Goal: Task Accomplishment & Management: Manage account settings

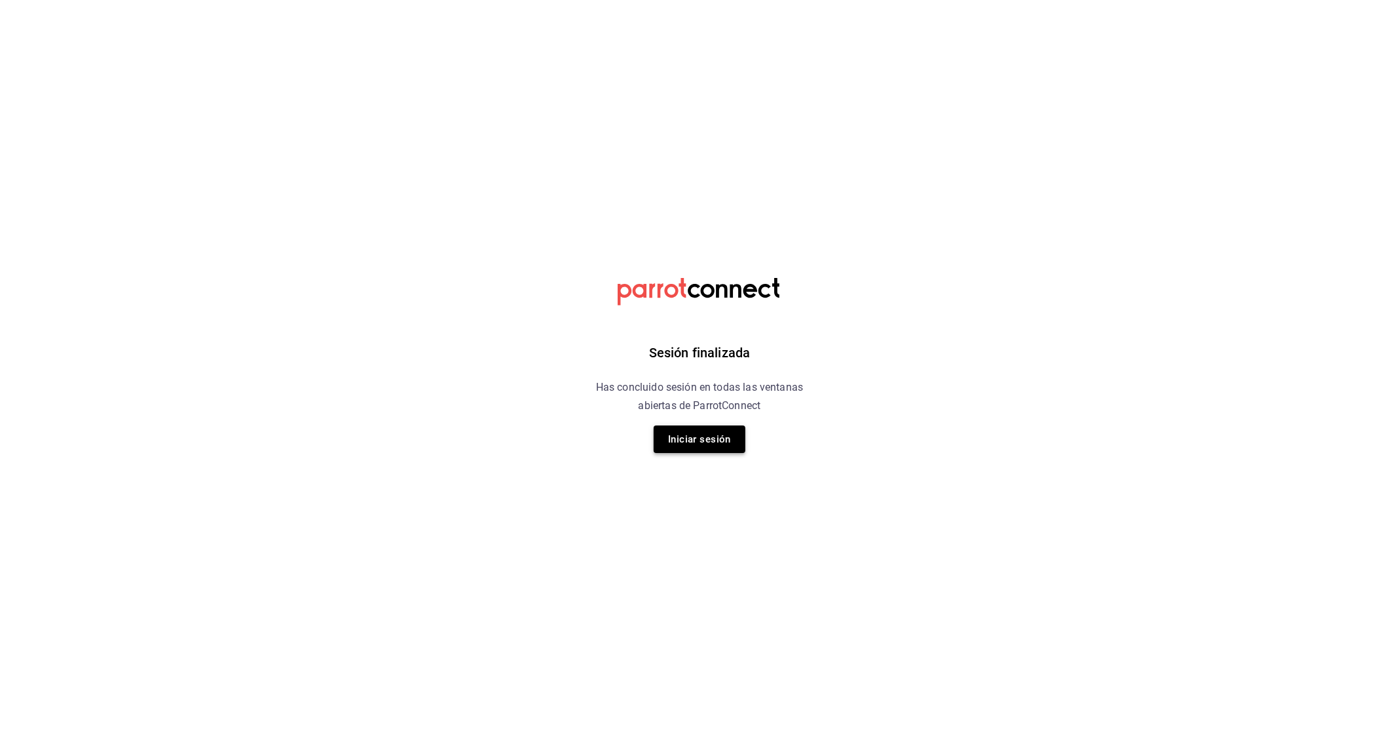
click at [717, 450] on button "Iniciar sesión" at bounding box center [700, 439] width 92 height 28
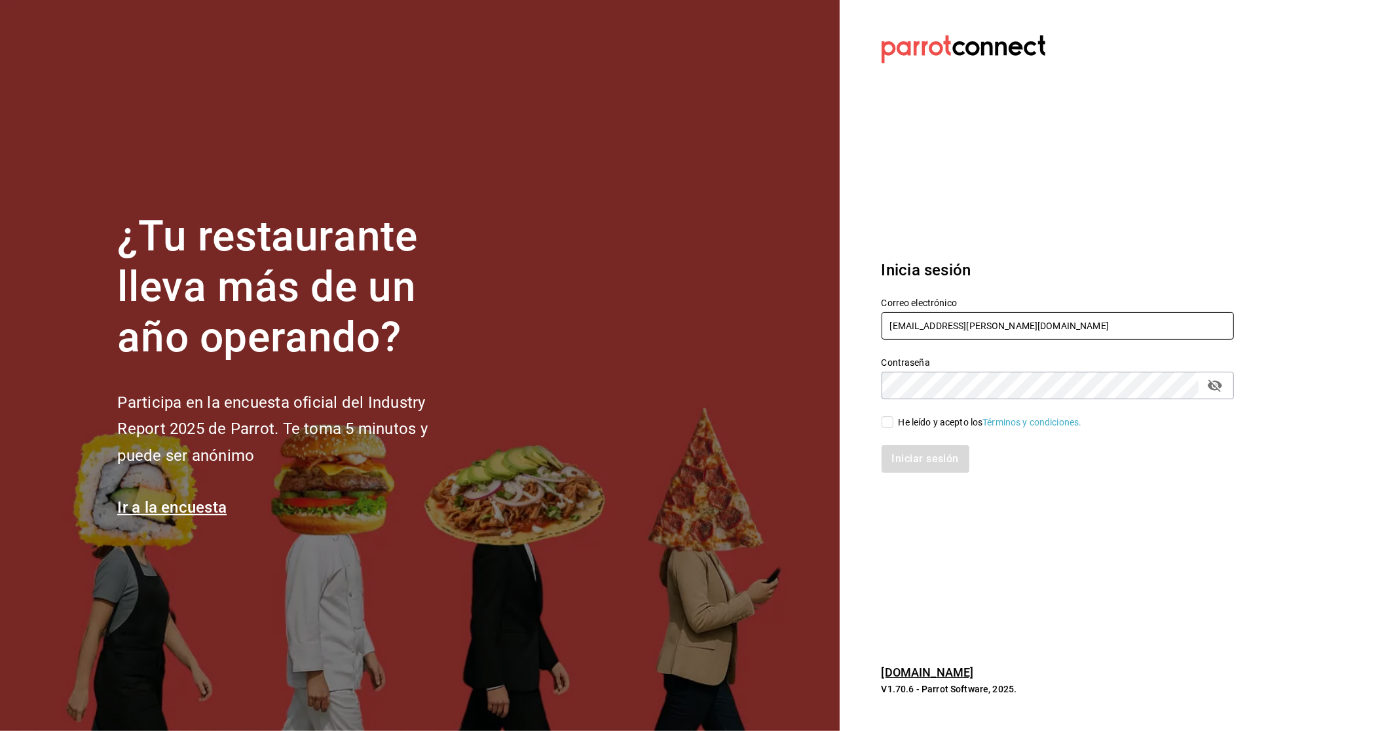
click at [917, 318] on input "[EMAIL_ADDRESS][DOMAIN_NAME]" at bounding box center [1058, 326] width 352 height 28
type input "[EMAIL_ADDRESS][DOMAIN_NAME]"
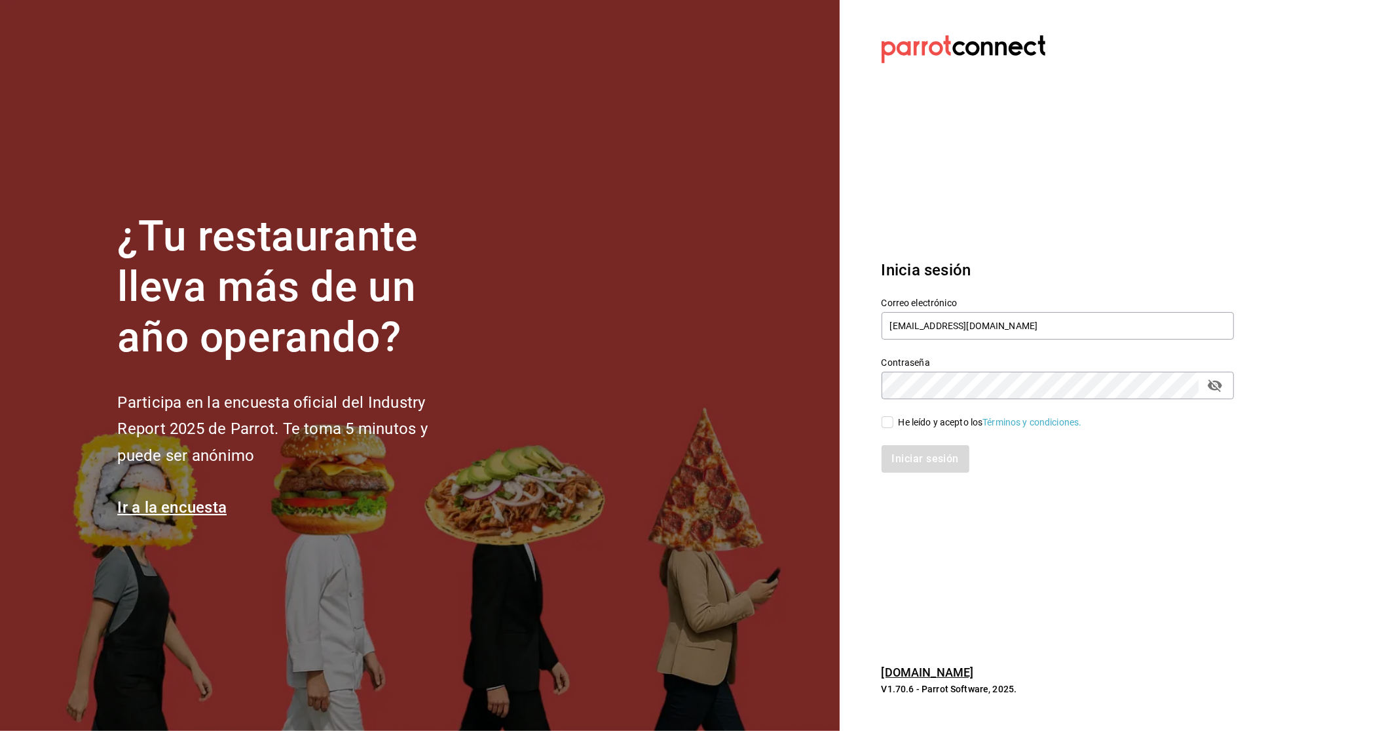
click at [905, 423] on div "He leído y acepto los Términos y condiciones." at bounding box center [990, 422] width 183 height 14
click at [894, 423] on input "He leído y acepto los Términos y condiciones." at bounding box center [888, 422] width 12 height 12
checkbox input "true"
click at [909, 440] on div "Iniciar sesión" at bounding box center [1050, 450] width 368 height 43
click at [924, 448] on button "Iniciar sesión" at bounding box center [926, 459] width 89 height 28
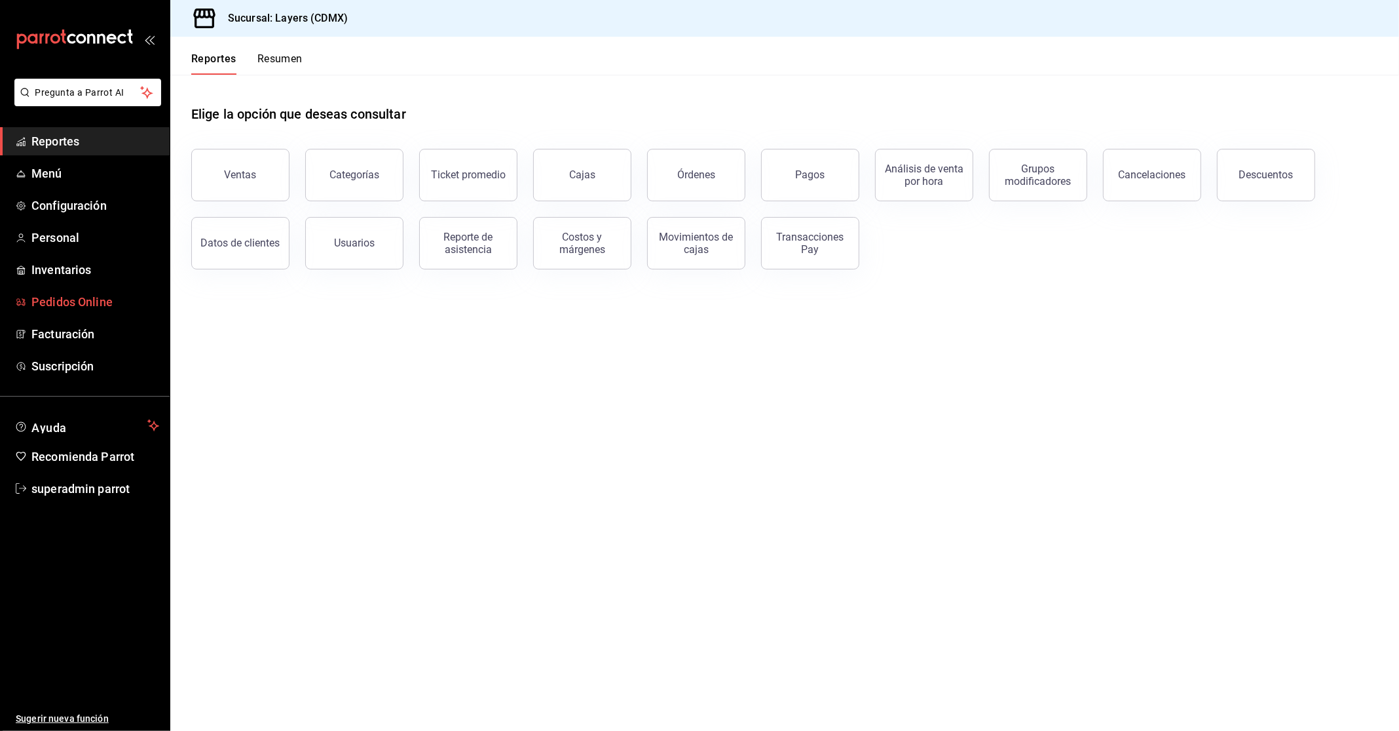
click at [81, 288] on link "Pedidos Online" at bounding box center [85, 302] width 170 height 28
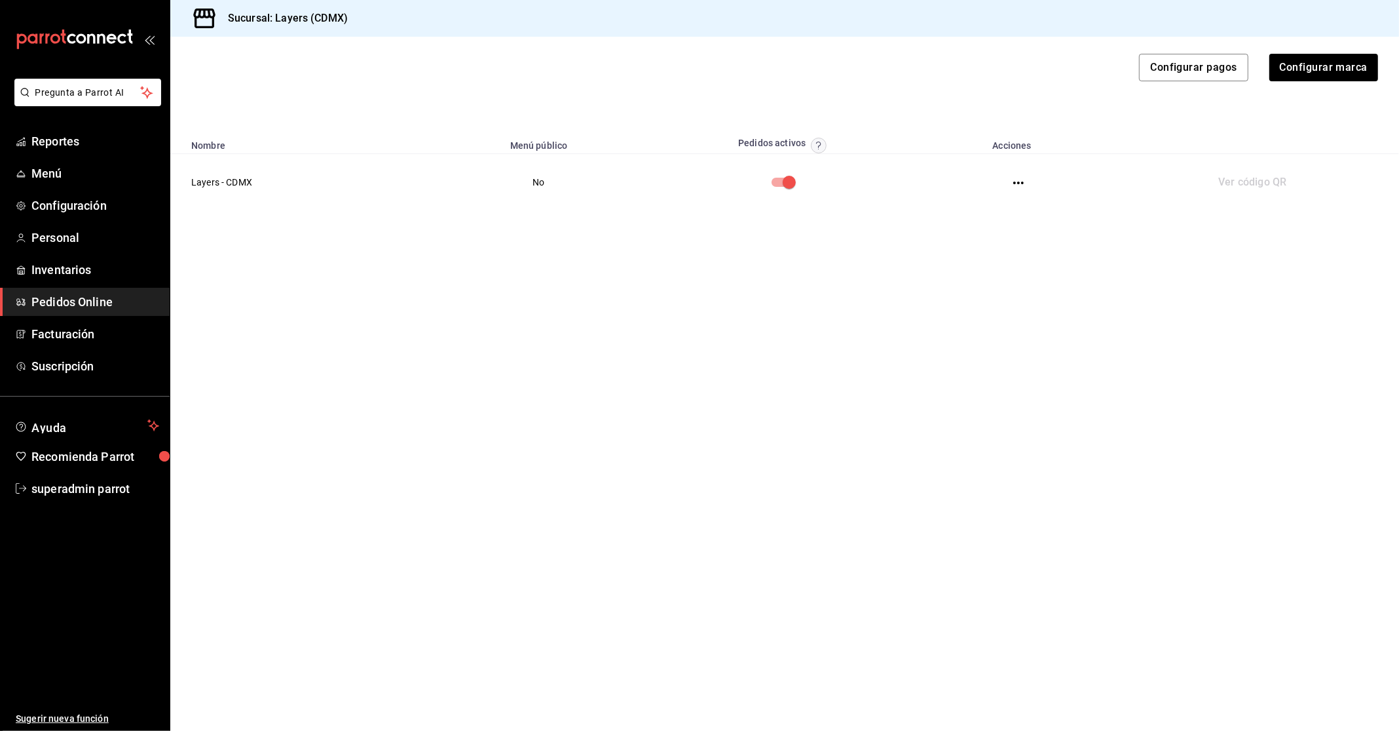
click at [1018, 181] on icon "button" at bounding box center [1019, 182] width 10 height 3
click at [959, 257] on li "Visitar sitio" at bounding box center [966, 267] width 115 height 35
click at [732, 227] on div at bounding box center [699, 365] width 1399 height 731
click at [1020, 183] on icon "button" at bounding box center [1019, 183] width 10 height 10
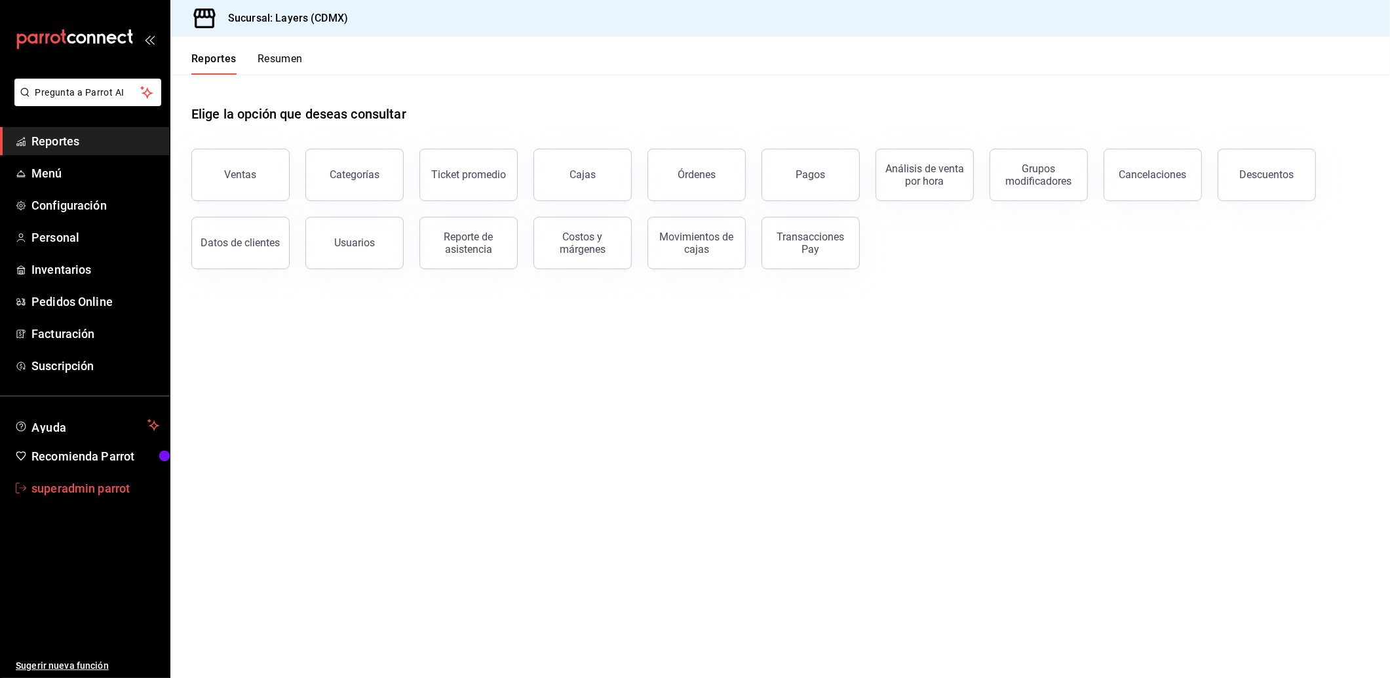
click at [56, 487] on span "superadmin parrot" at bounding box center [95, 489] width 128 height 18
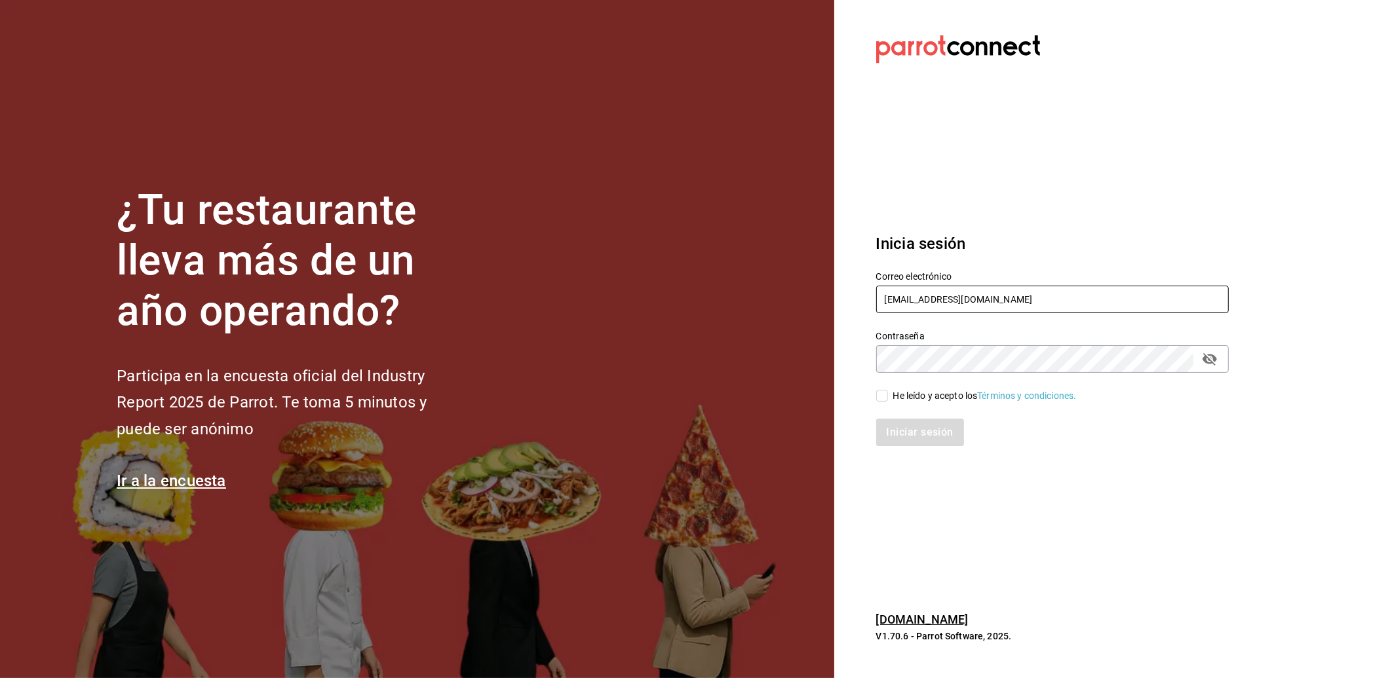
click at [915, 301] on input "[EMAIL_ADDRESS][DOMAIN_NAME]" at bounding box center [1052, 300] width 352 height 28
paste input "sueno@deluna.com Parr0tConnec7"
click at [993, 305] on input "sueno@deluna.com Parr0tConnec7" at bounding box center [1052, 300] width 352 height 28
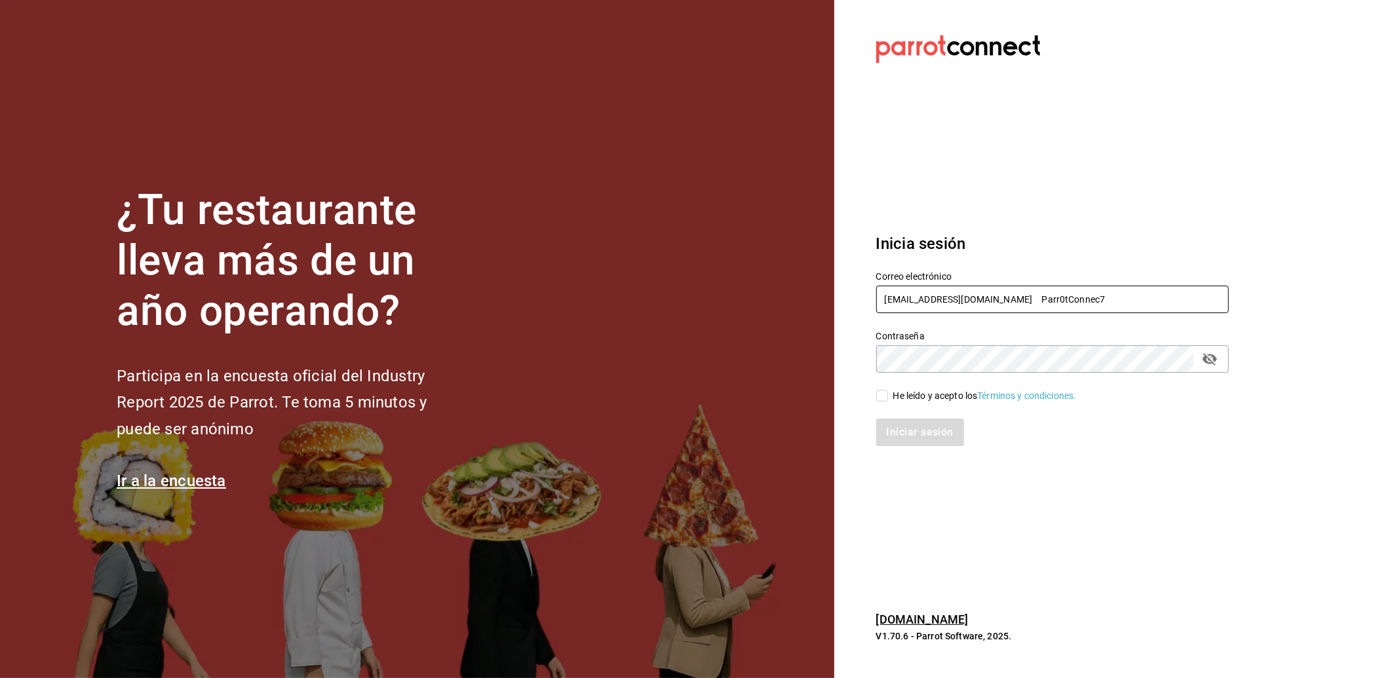
click at [993, 305] on input "sueno@deluna.com Parr0tConnec7" at bounding box center [1052, 300] width 352 height 28
click at [917, 300] on input "sueno@deluna.com" at bounding box center [1052, 300] width 352 height 28
type input "N"
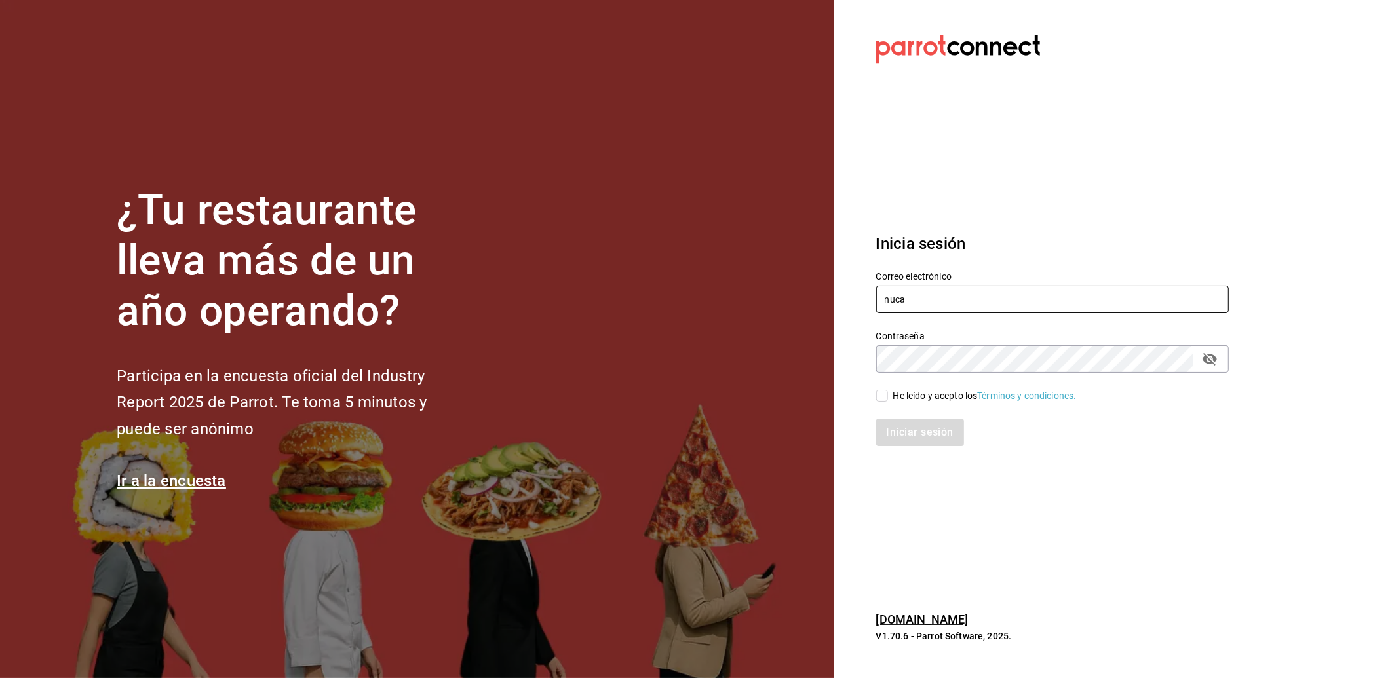
type input "[EMAIL_ADDRESS][DOMAIN_NAME]"
click at [885, 394] on input "He leído y acepto los Términos y condiciones." at bounding box center [882, 396] width 12 height 12
checkbox input "true"
click at [897, 437] on button "Iniciar sesión" at bounding box center [920, 433] width 89 height 28
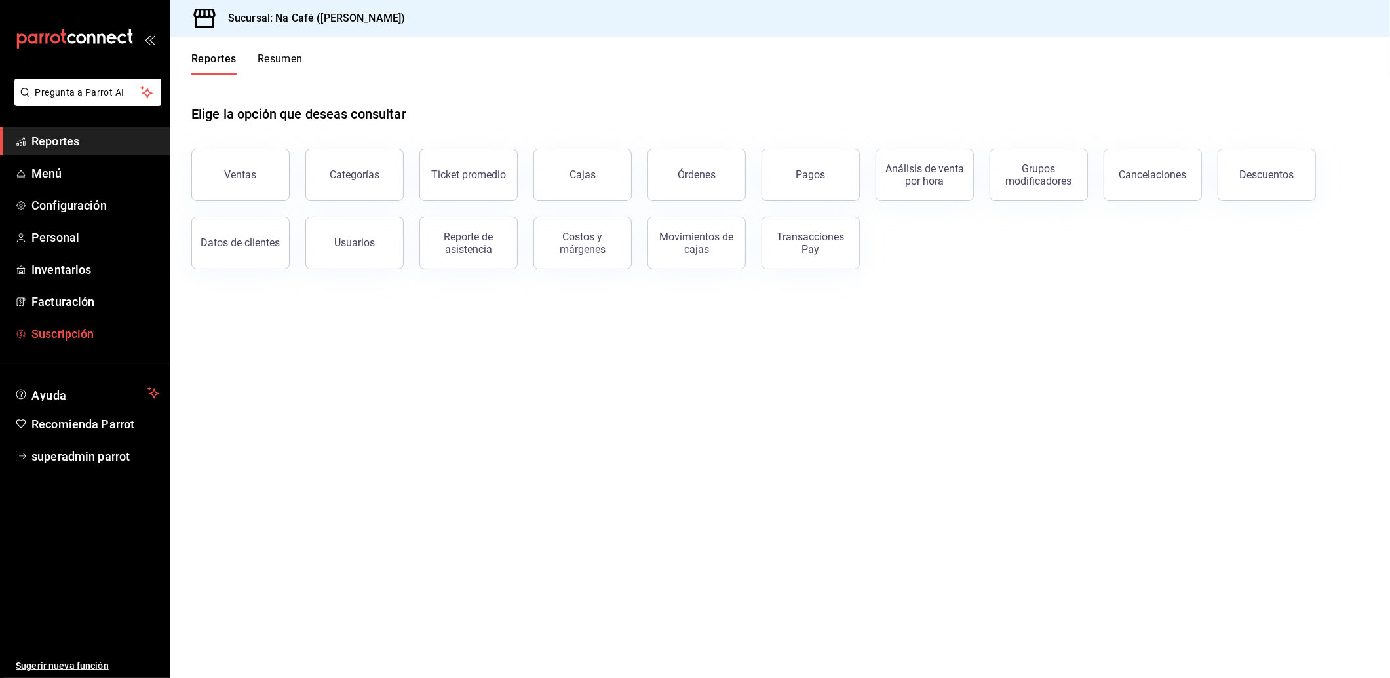
click at [64, 325] on span "Suscripción" at bounding box center [95, 334] width 128 height 18
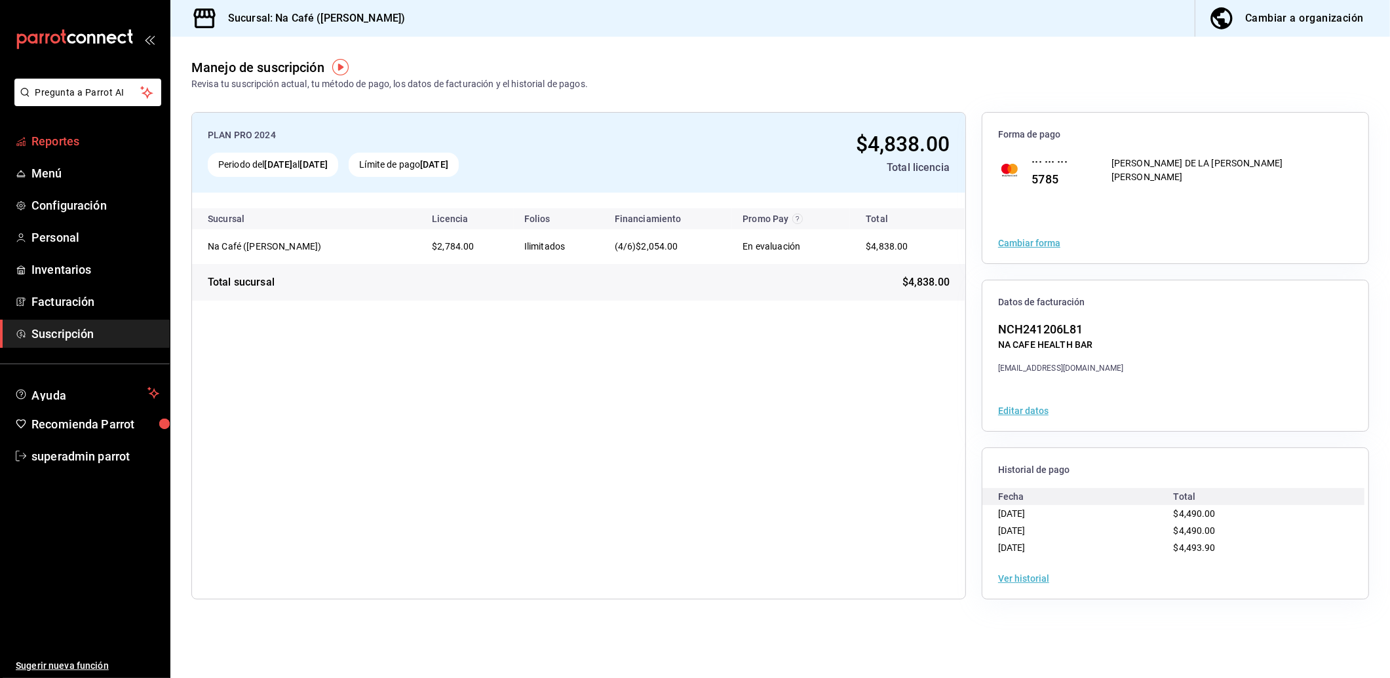
click at [64, 135] on span "Reportes" at bounding box center [95, 141] width 128 height 18
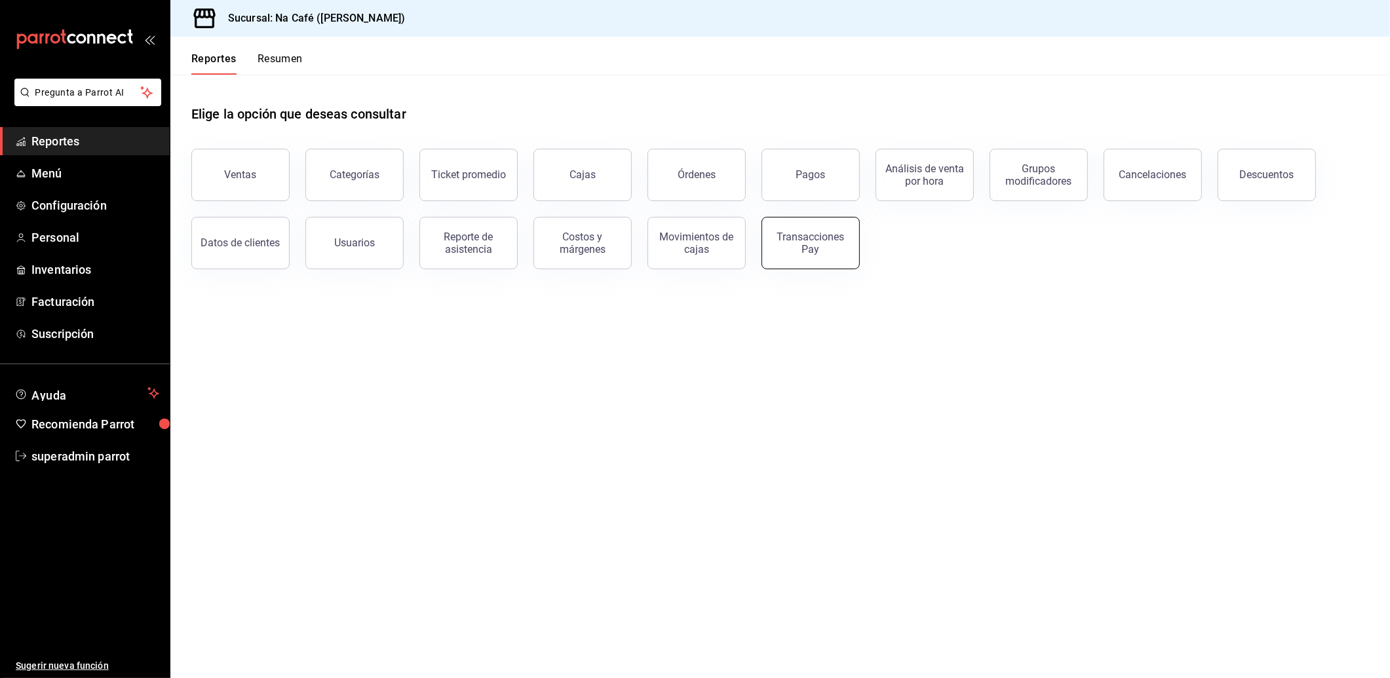
click at [771, 248] on button "Transacciones Pay" at bounding box center [810, 243] width 98 height 52
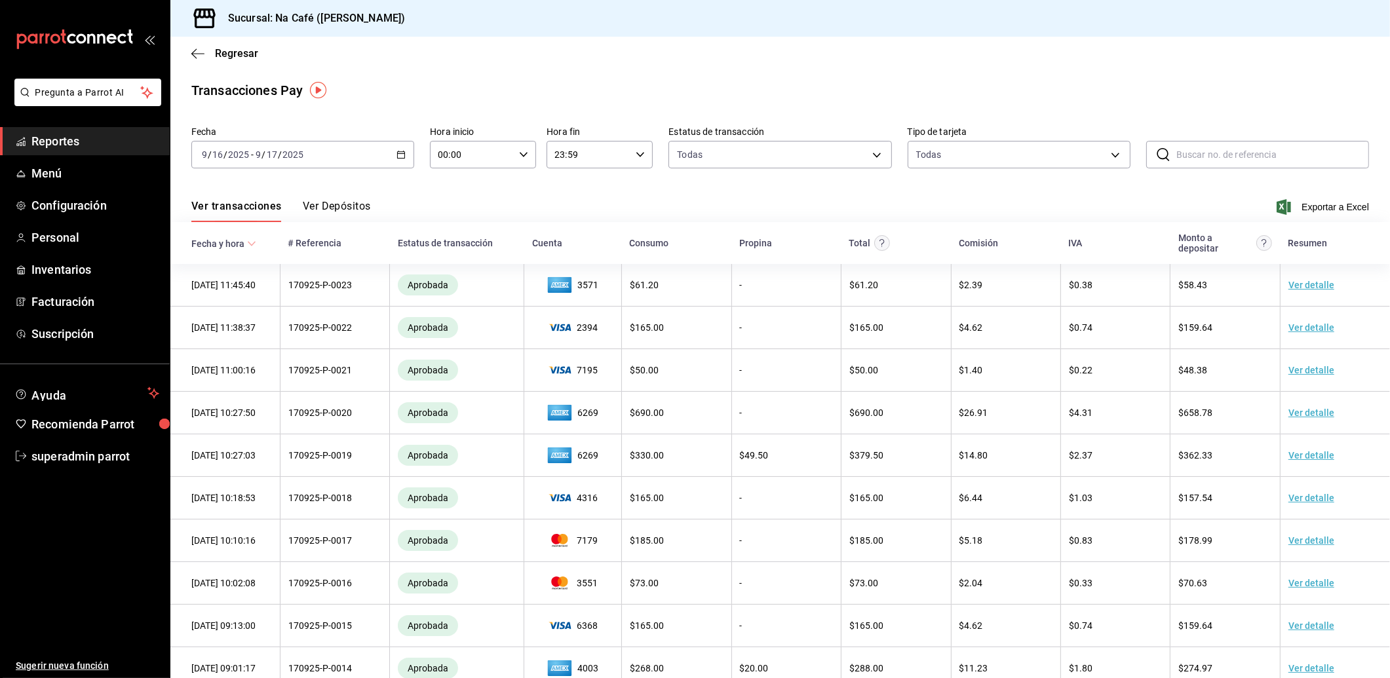
click at [341, 195] on div "Ver transacciones Ver Depósitos Exportar a Excel" at bounding box center [779, 203] width 1177 height 38
click at [342, 203] on button "Ver Depósitos" at bounding box center [337, 211] width 68 height 22
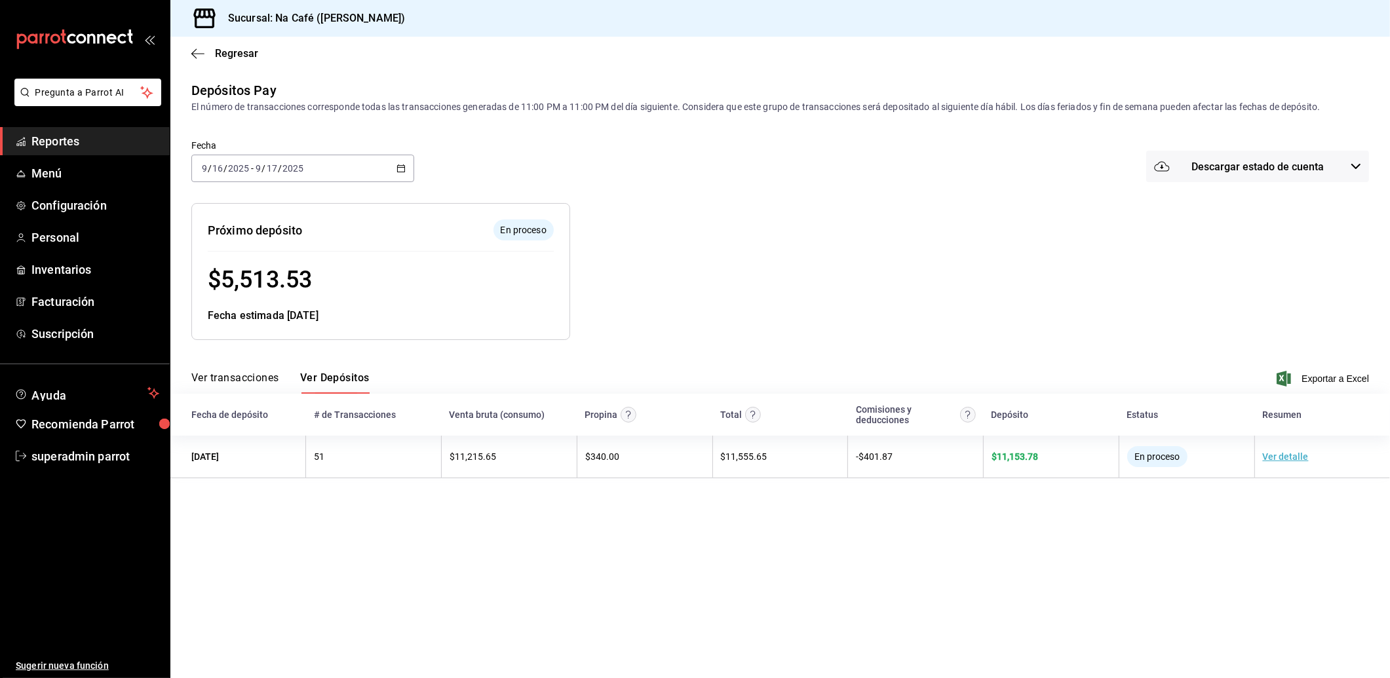
click at [399, 165] on \(Stroke\) "button" at bounding box center [401, 168] width 8 height 7
click at [251, 350] on span "Rango de fechas" at bounding box center [253, 356] width 102 height 14
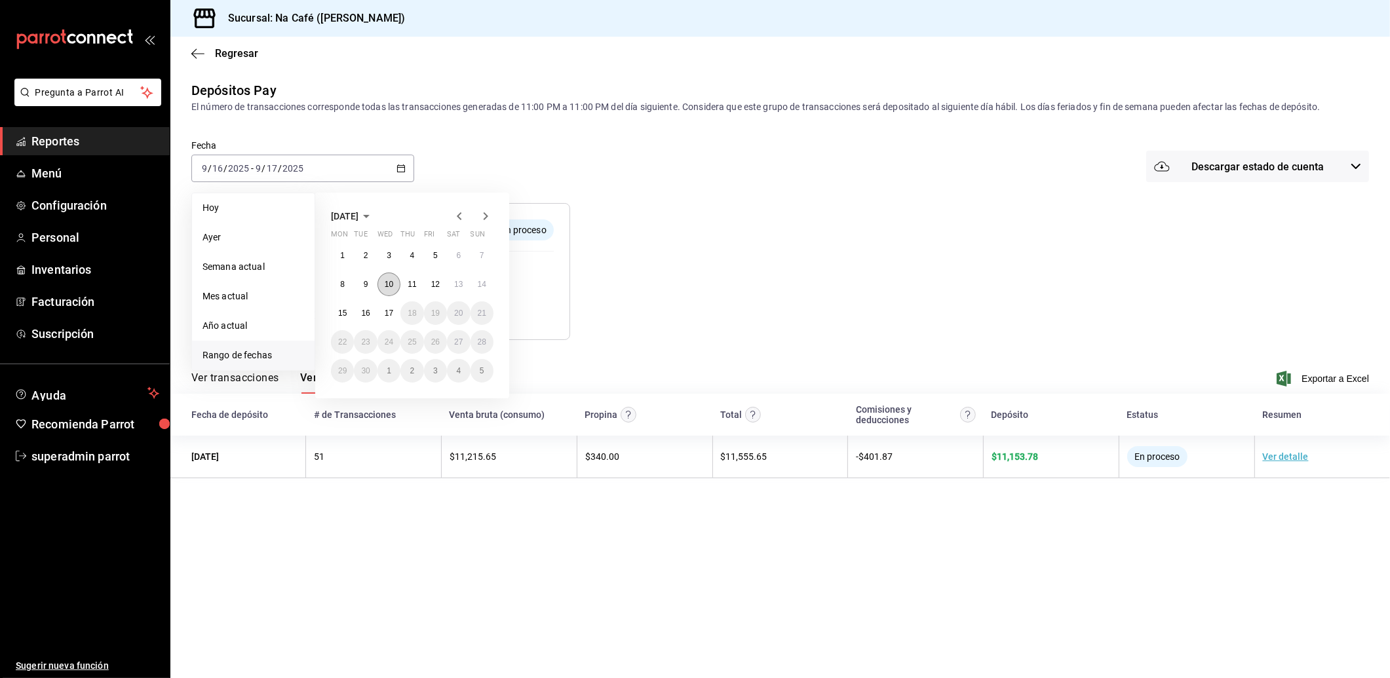
click at [386, 287] on abbr "10" at bounding box center [389, 284] width 9 height 9
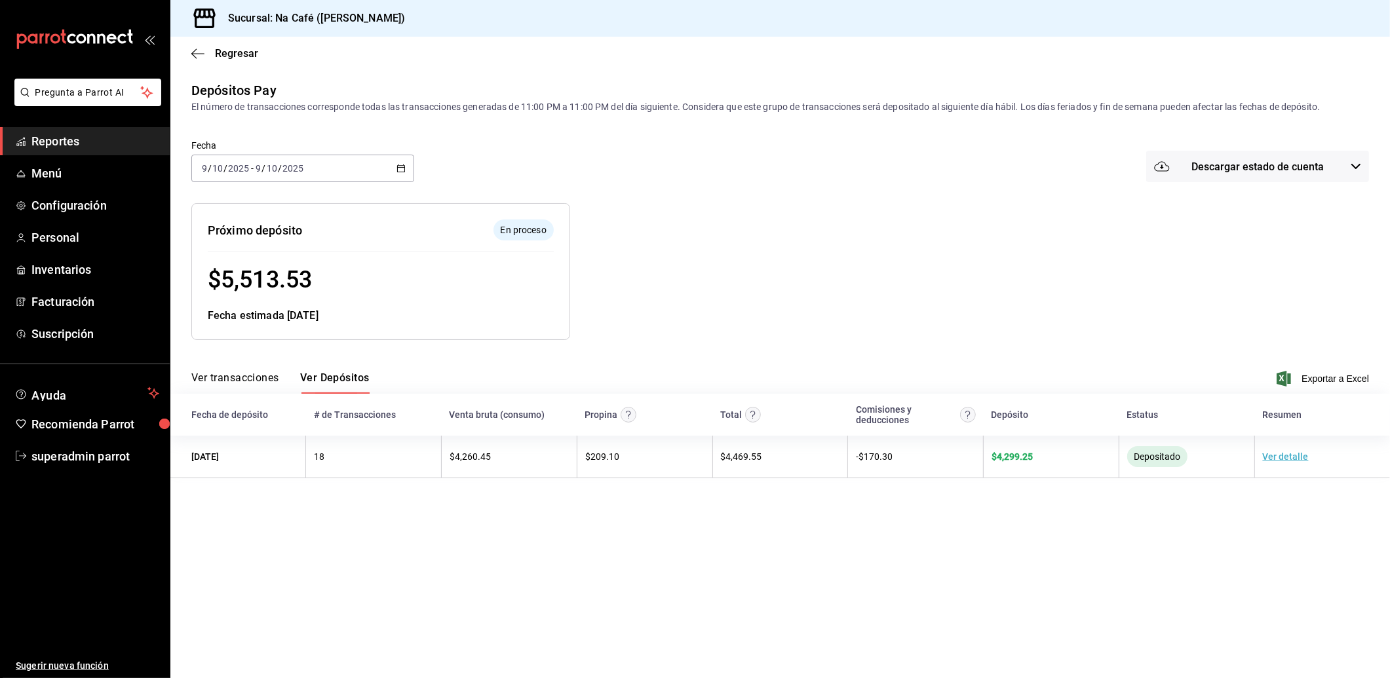
click at [396, 170] on icon "button" at bounding box center [400, 168] width 9 height 9
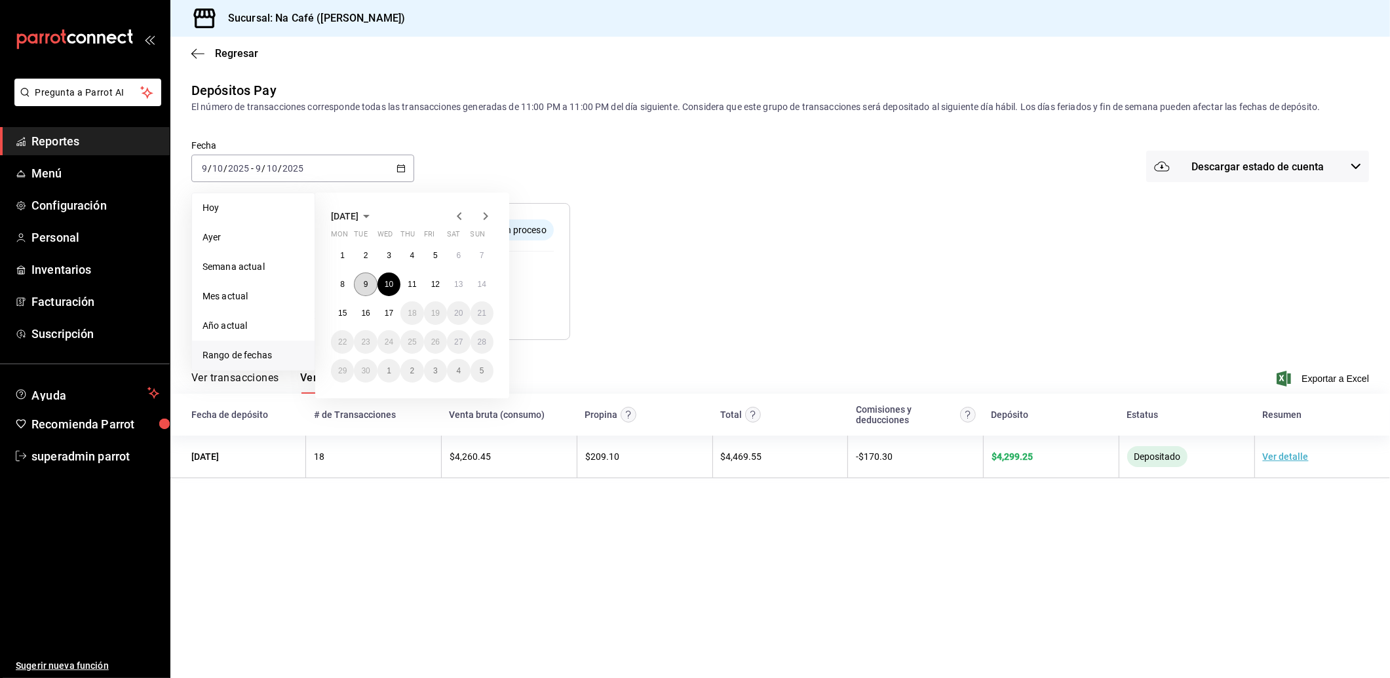
click at [366, 281] on abbr "9" at bounding box center [366, 284] width 5 height 9
click at [383, 307] on button "17" at bounding box center [388, 313] width 23 height 24
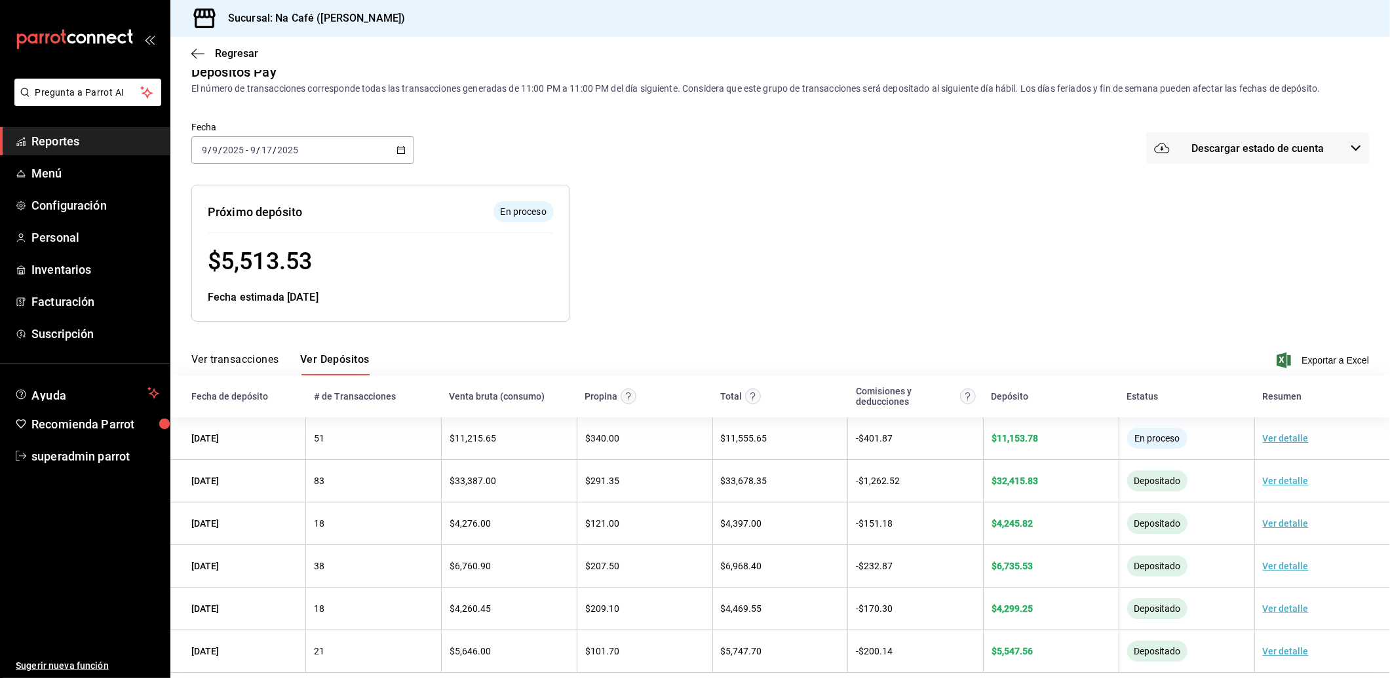
scroll to position [35, 0]
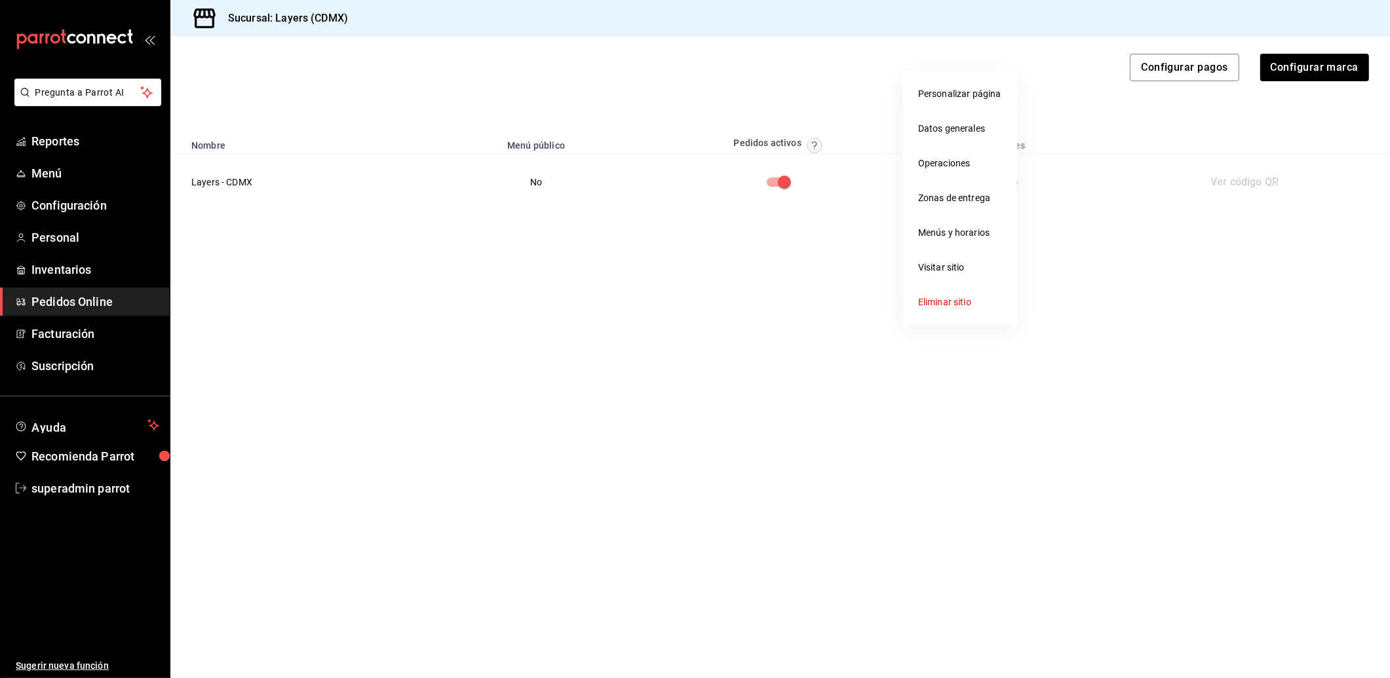
click at [58, 485] on div at bounding box center [695, 339] width 1390 height 678
click at [58, 485] on div "Personalizar página Datos generales Operaciones Zonas de entrega Menús y horari…" at bounding box center [695, 339] width 1390 height 678
click at [78, 485] on span "superadmin parrot" at bounding box center [95, 489] width 128 height 18
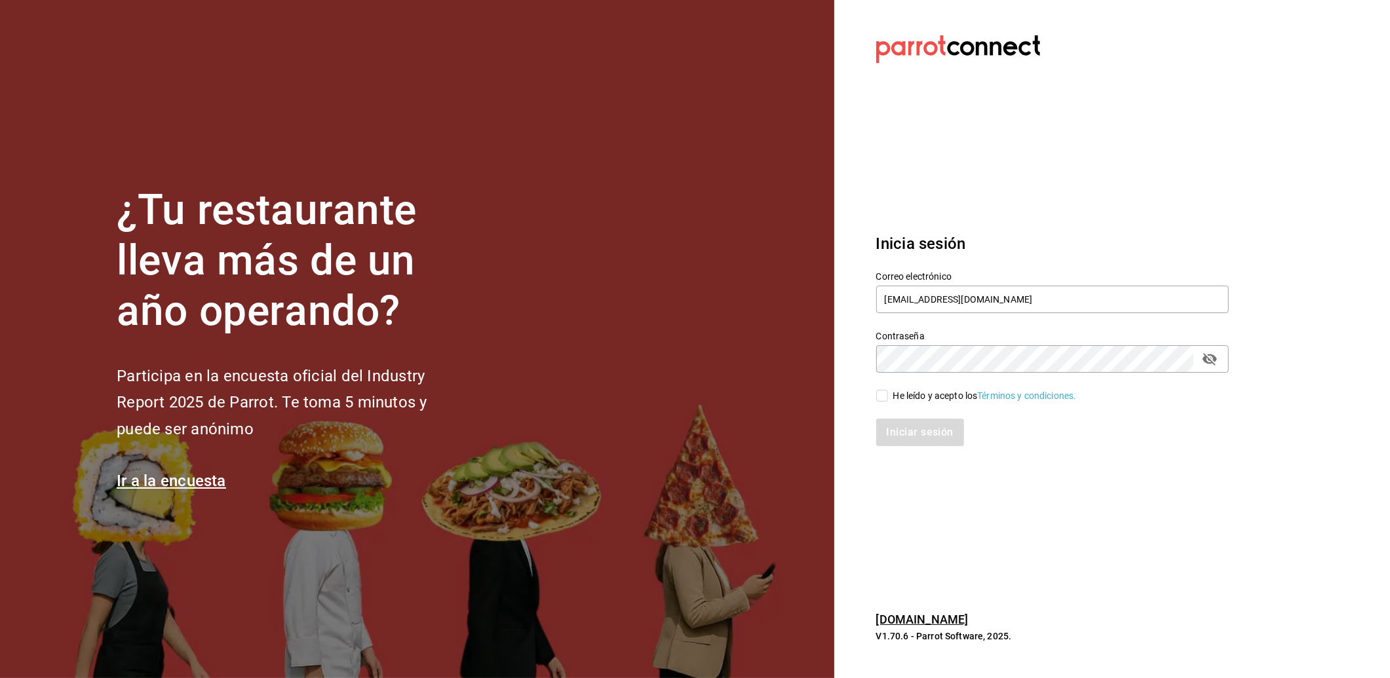
click at [902, 319] on div "Contraseña Contraseña" at bounding box center [1044, 344] width 368 height 58
click at [902, 305] on input "nucafe@mx.com" at bounding box center [1052, 300] width 352 height 28
type input "multiuser@jumphouse.com"
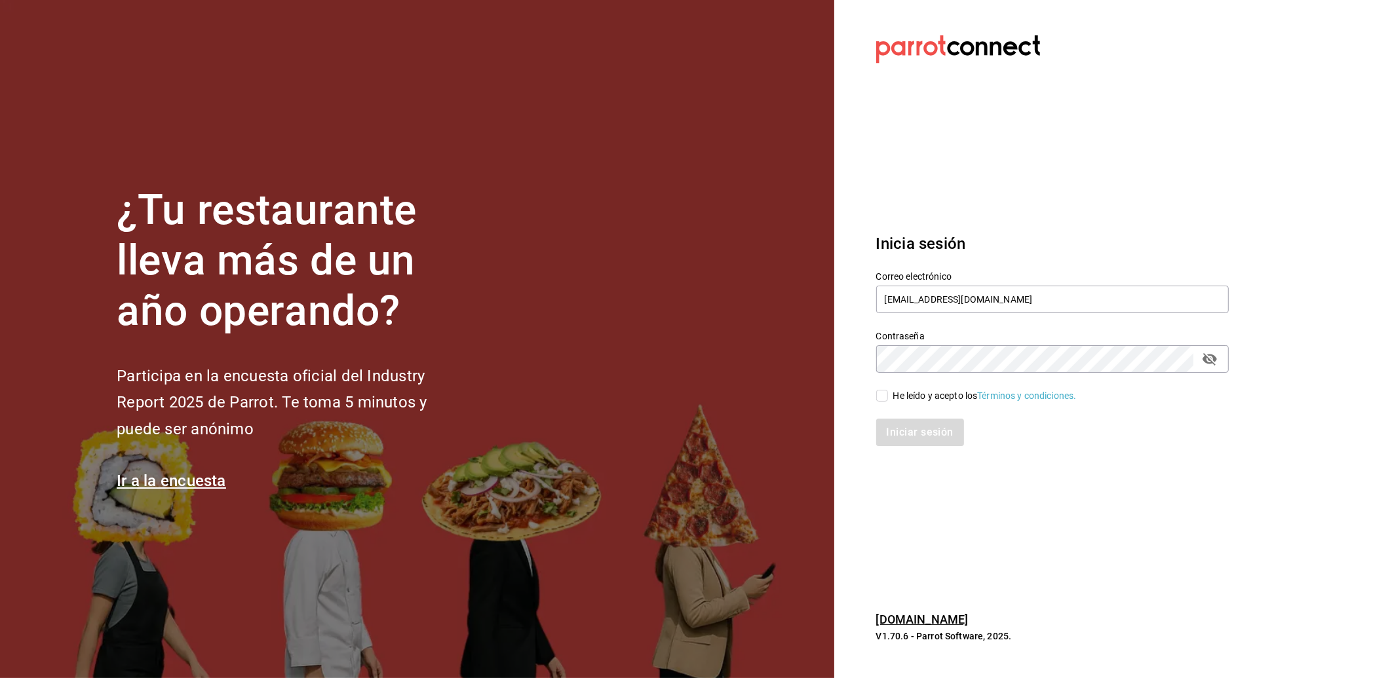
click at [923, 394] on div "He leído y acepto los Términos y condiciones." at bounding box center [984, 396] width 183 height 14
click at [888, 394] on input "He leído y acepto los Términos y condiciones." at bounding box center [882, 396] width 12 height 12
checkbox input "true"
click at [921, 435] on button "Iniciar sesión" at bounding box center [920, 433] width 89 height 28
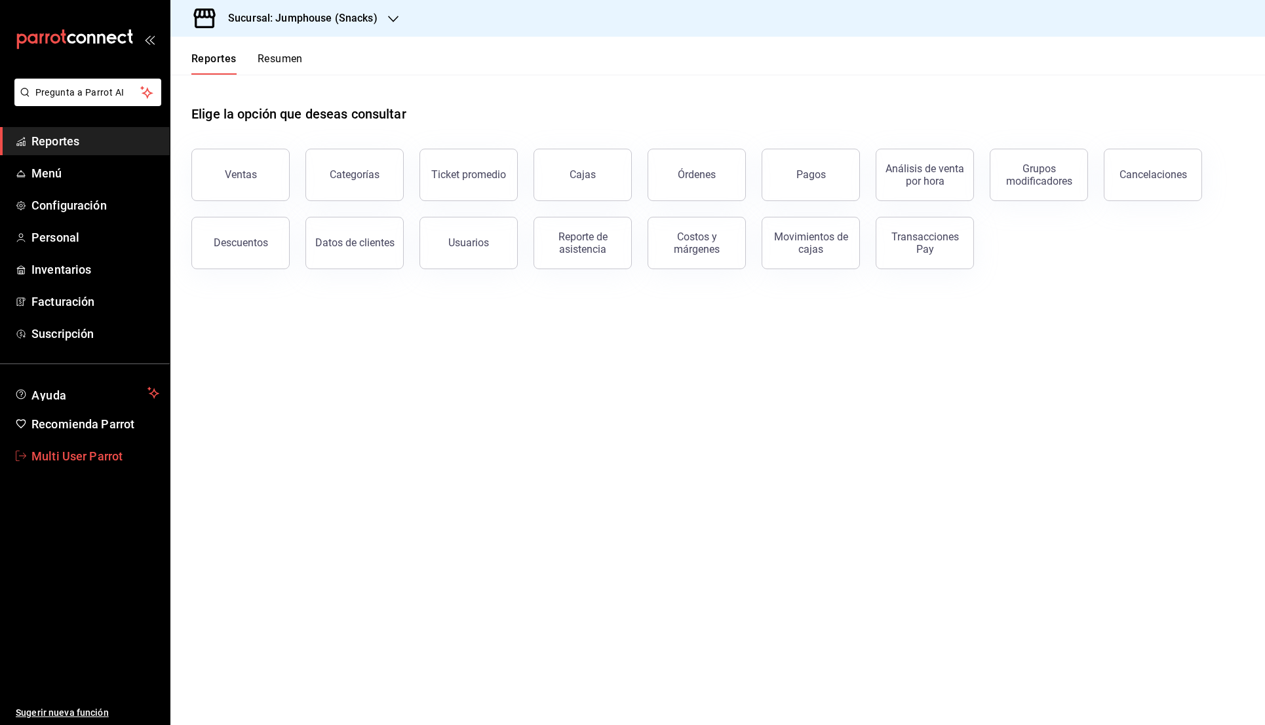
click at [62, 467] on link "Multi User Parrot" at bounding box center [85, 456] width 170 height 28
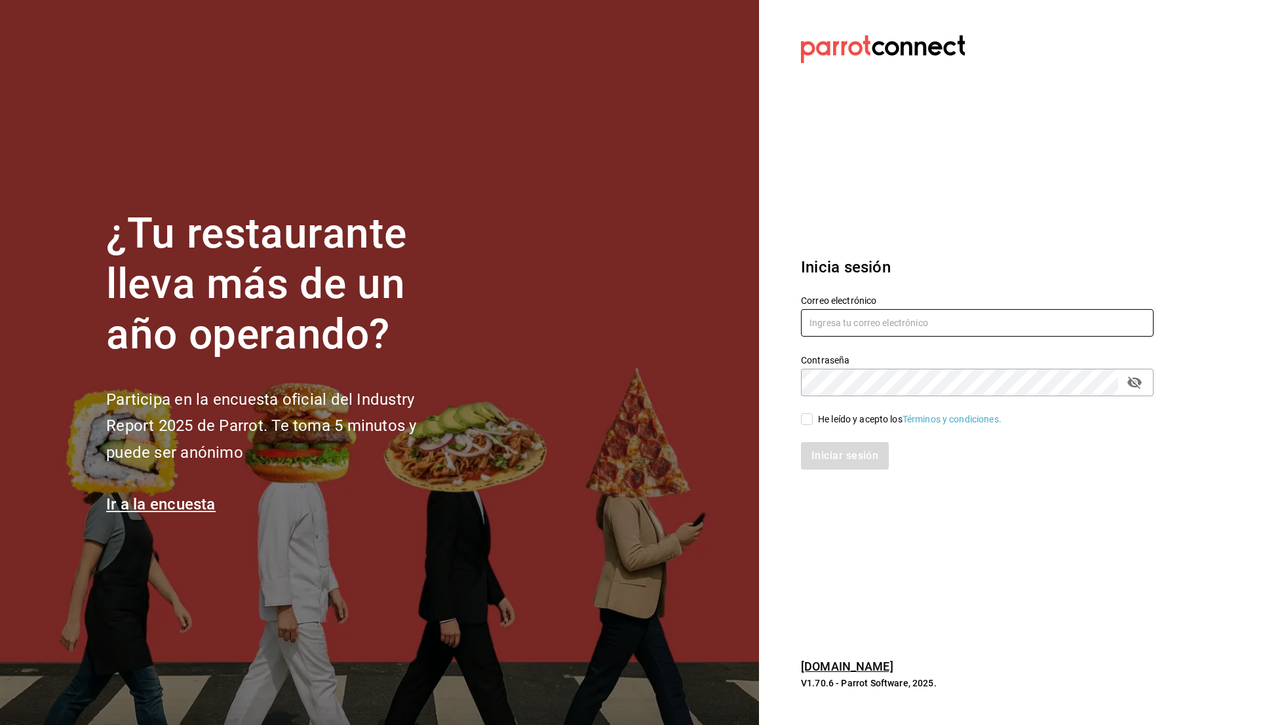
type input "[EMAIL_ADDRESS][DOMAIN_NAME]"
click at [846, 319] on input "[EMAIL_ADDRESS][DOMAIN_NAME]" at bounding box center [977, 323] width 352 height 28
click at [820, 423] on div "He leído y acepto los Términos y condiciones." at bounding box center [909, 420] width 183 height 14
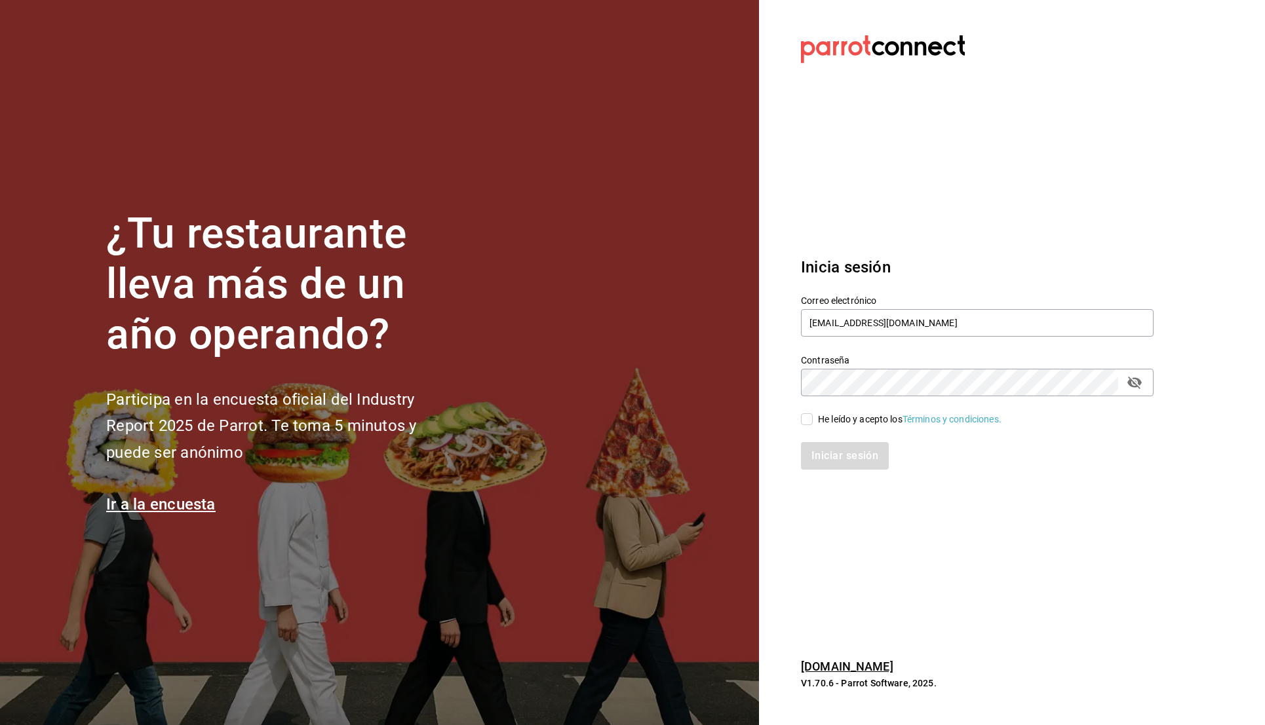
click at [812, 423] on input "He leído y acepto los Términos y condiciones." at bounding box center [807, 419] width 12 height 12
checkbox input "true"
click at [819, 454] on button "Iniciar sesión" at bounding box center [845, 456] width 89 height 28
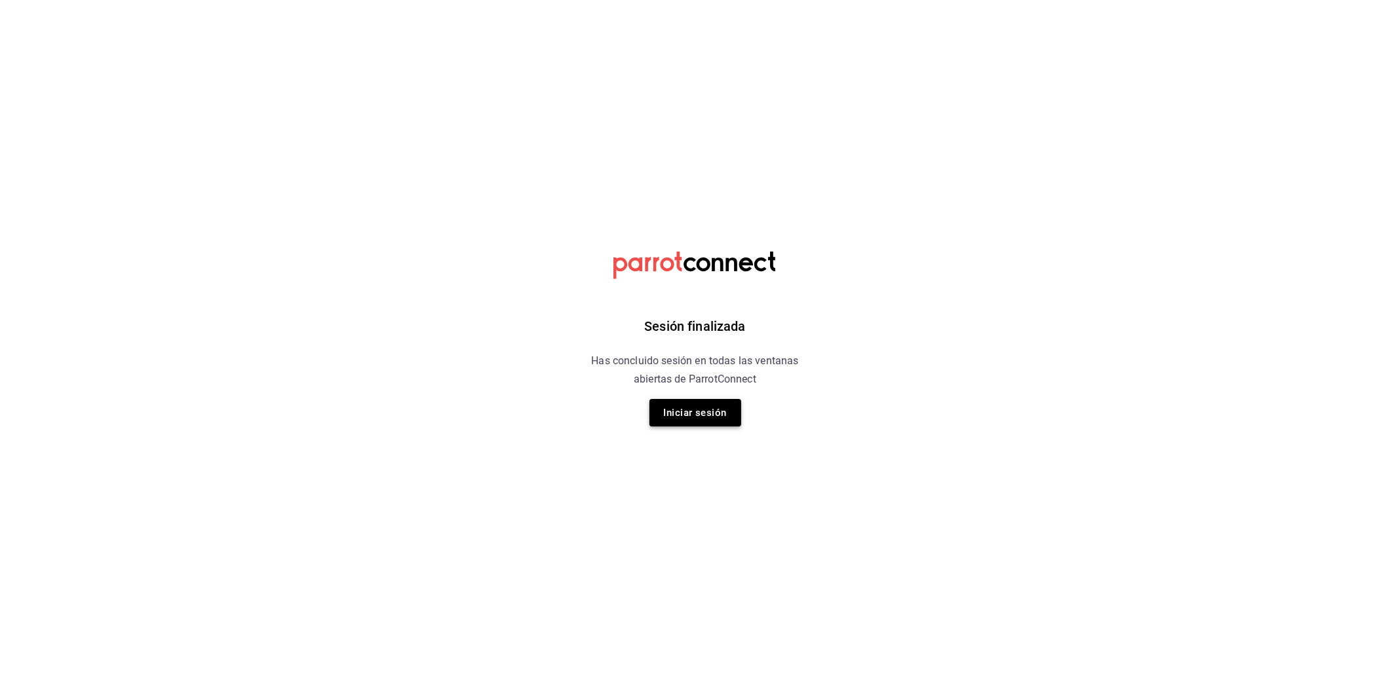
click at [723, 409] on button "Iniciar sesión" at bounding box center [695, 413] width 92 height 28
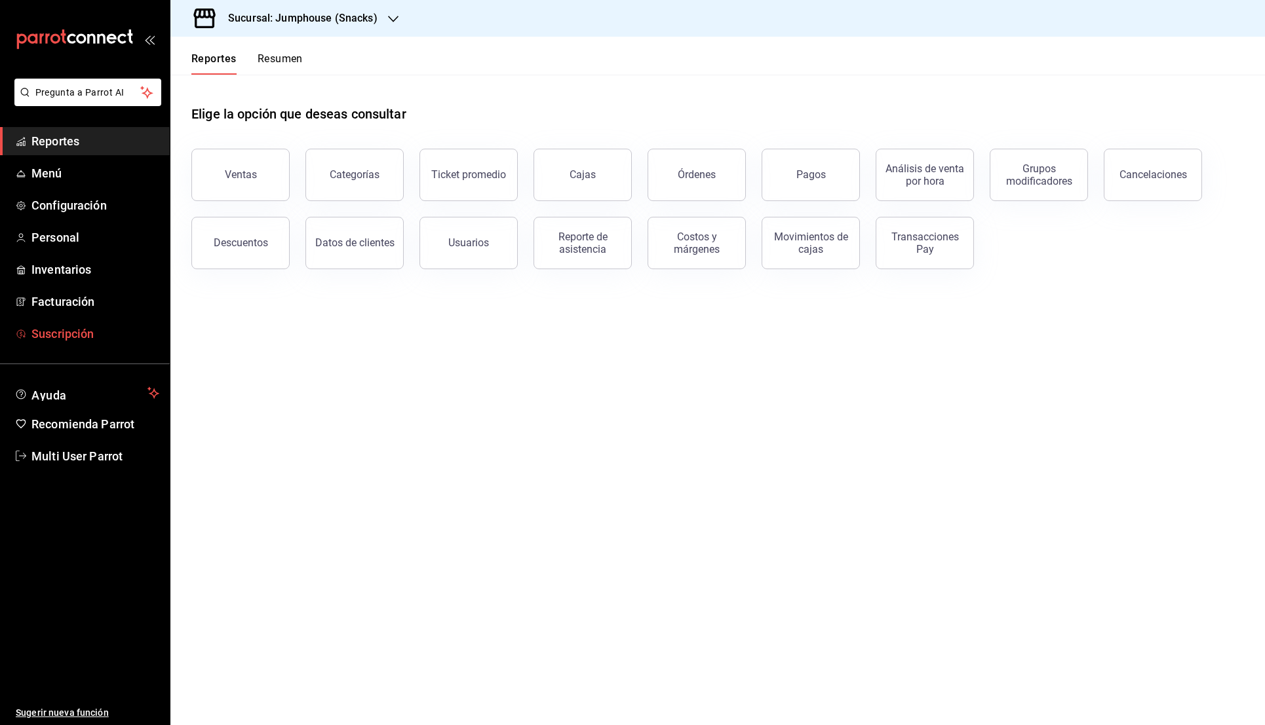
click at [99, 340] on span "Suscripción" at bounding box center [95, 334] width 128 height 18
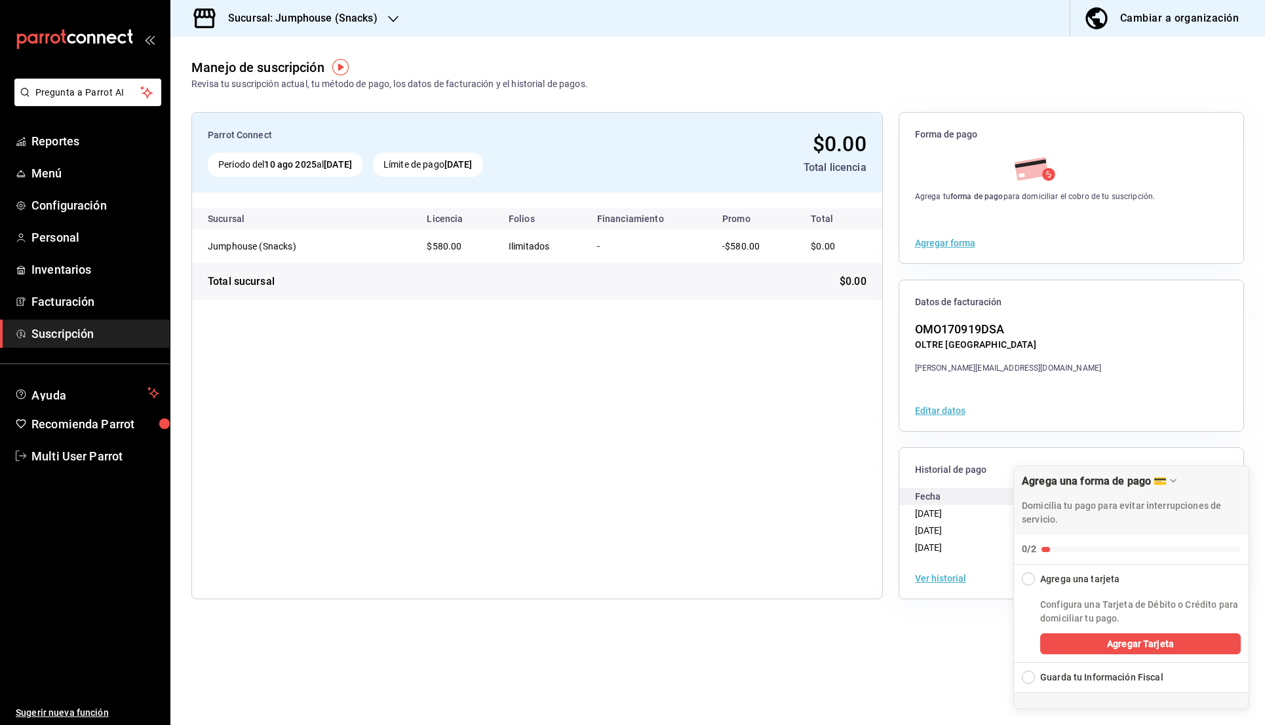
click at [383, 14] on div "Sucursal: Jumphouse (Snacks)" at bounding box center [292, 18] width 223 height 37
click at [292, 58] on div "Jumphouse (Snacks)" at bounding box center [269, 57] width 176 height 14
click at [372, 18] on h3 "Sucursal: Jumphouse (Snacks)" at bounding box center [298, 18] width 160 height 16
click at [266, 81] on span "Jumphouse (Recepción)" at bounding box center [231, 86] width 101 height 14
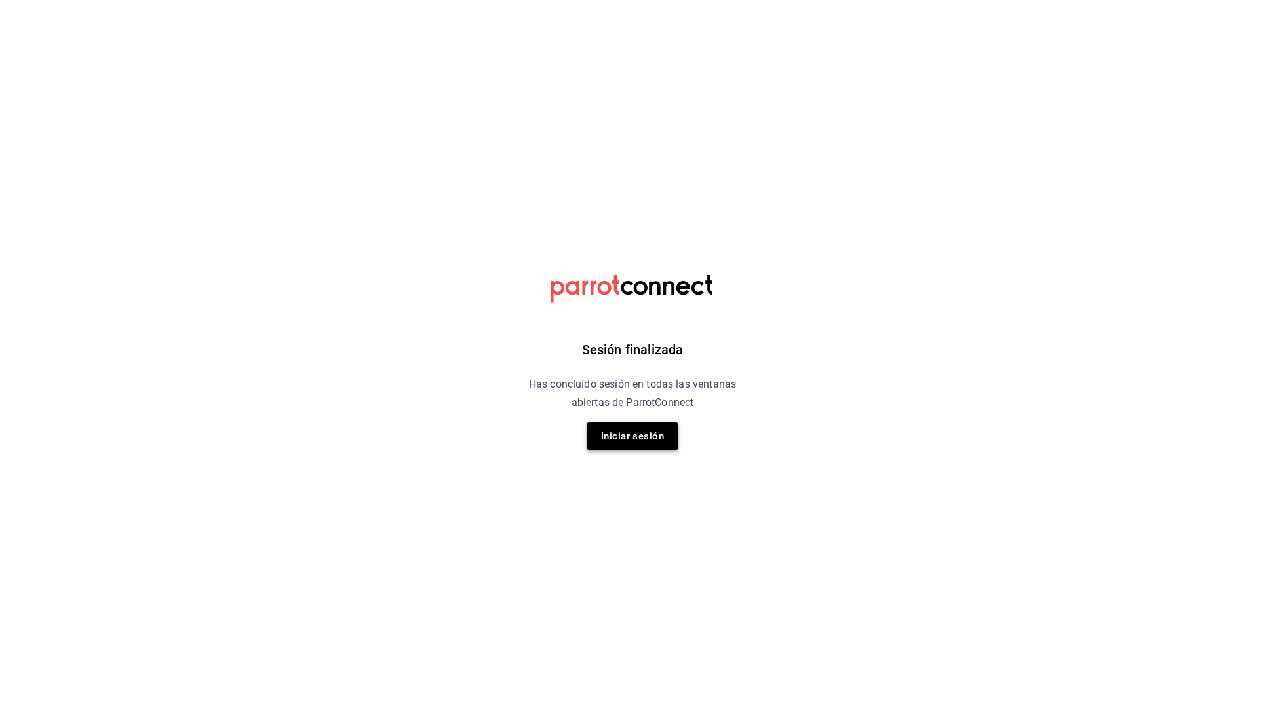
click at [628, 433] on button "Iniciar sesión" at bounding box center [632, 437] width 92 height 28
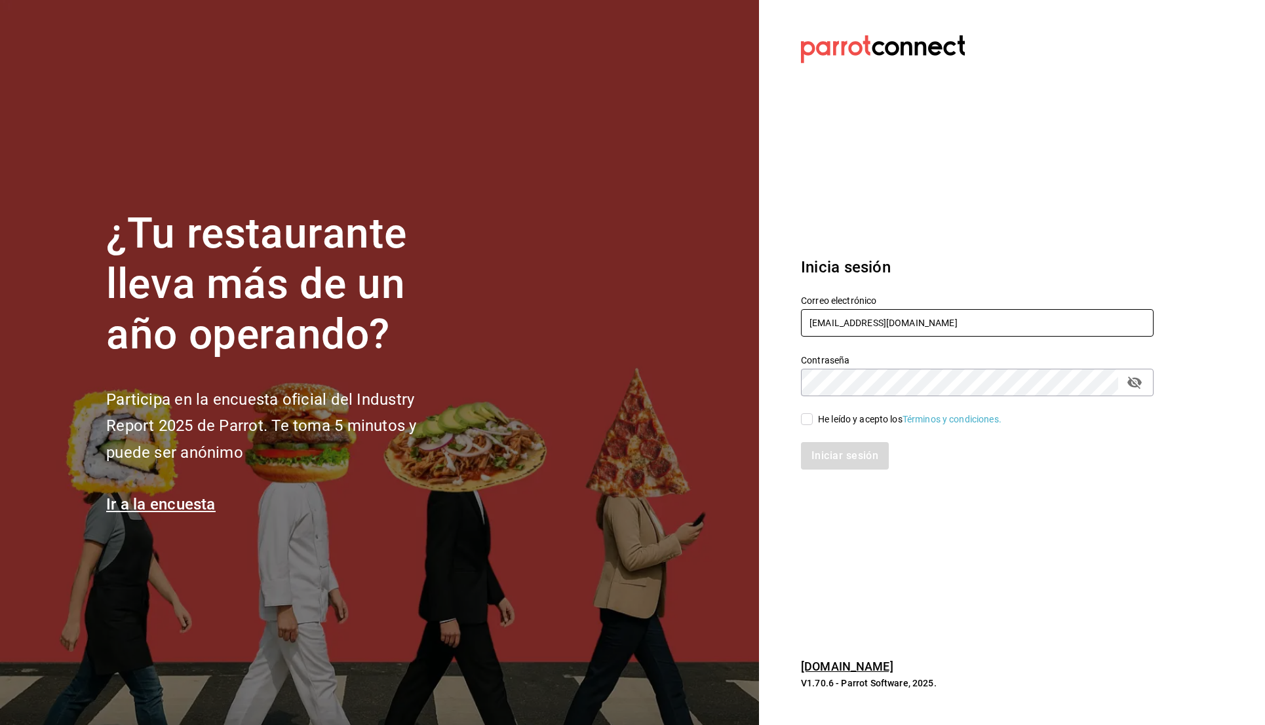
click at [853, 321] on input "[EMAIL_ADDRESS][DOMAIN_NAME]" at bounding box center [977, 323] width 352 height 28
type input "u"
type input "nucafe@mx.com"
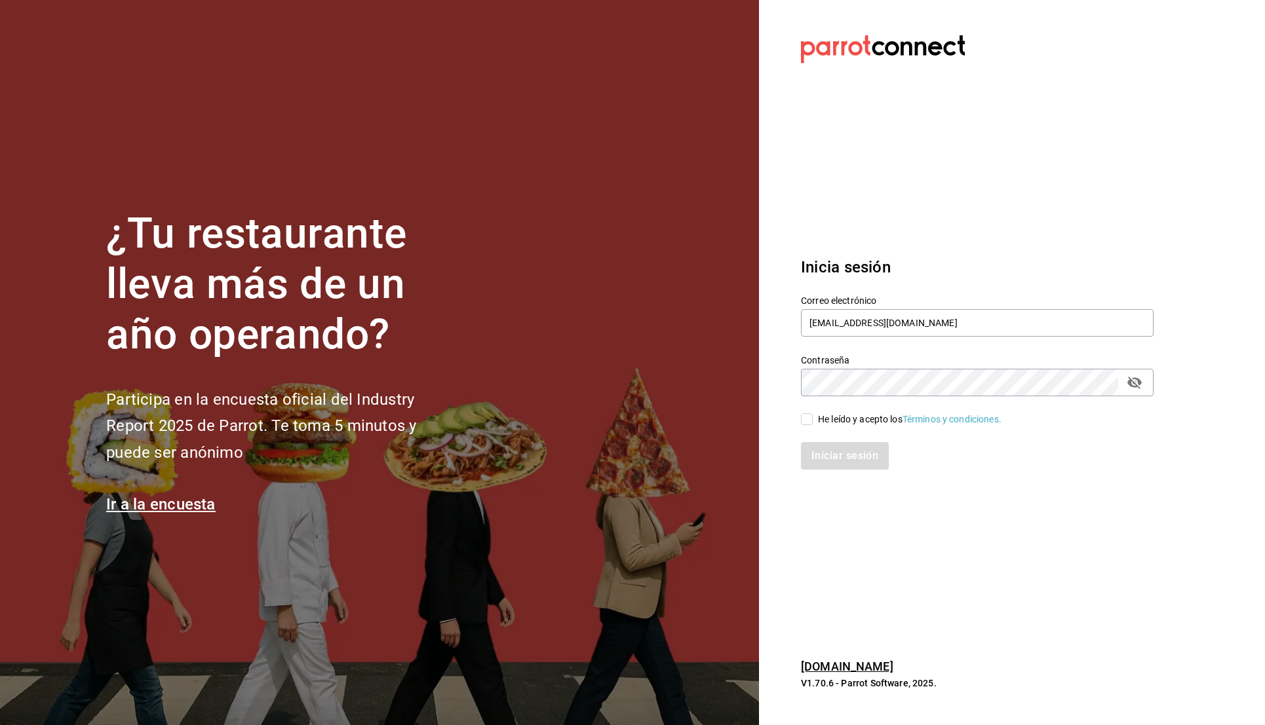
click at [818, 417] on div "He leído y acepto los Términos y condiciones." at bounding box center [909, 420] width 183 height 14
click at [812, 417] on input "He leído y acepto los Términos y condiciones." at bounding box center [807, 419] width 12 height 12
checkbox input "true"
click at [818, 446] on button "Iniciar sesión" at bounding box center [845, 456] width 89 height 28
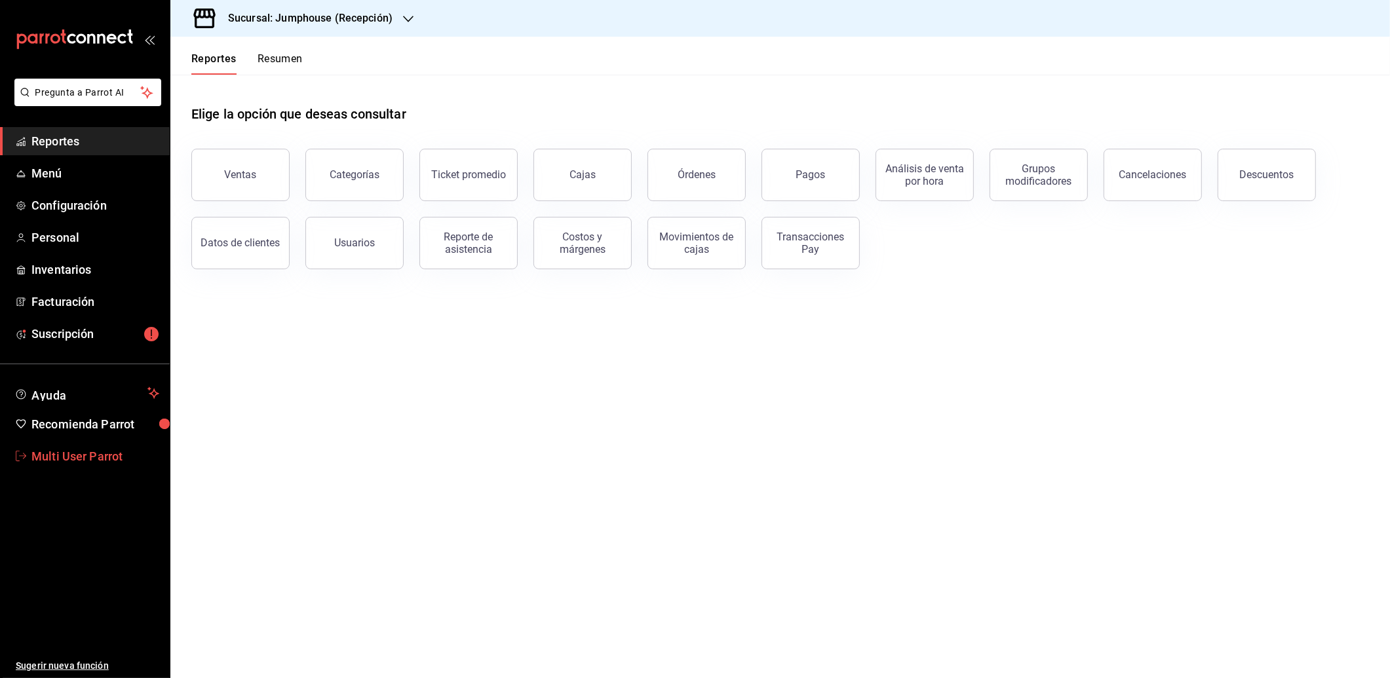
click at [73, 464] on span "Multi User Parrot" at bounding box center [95, 456] width 128 height 18
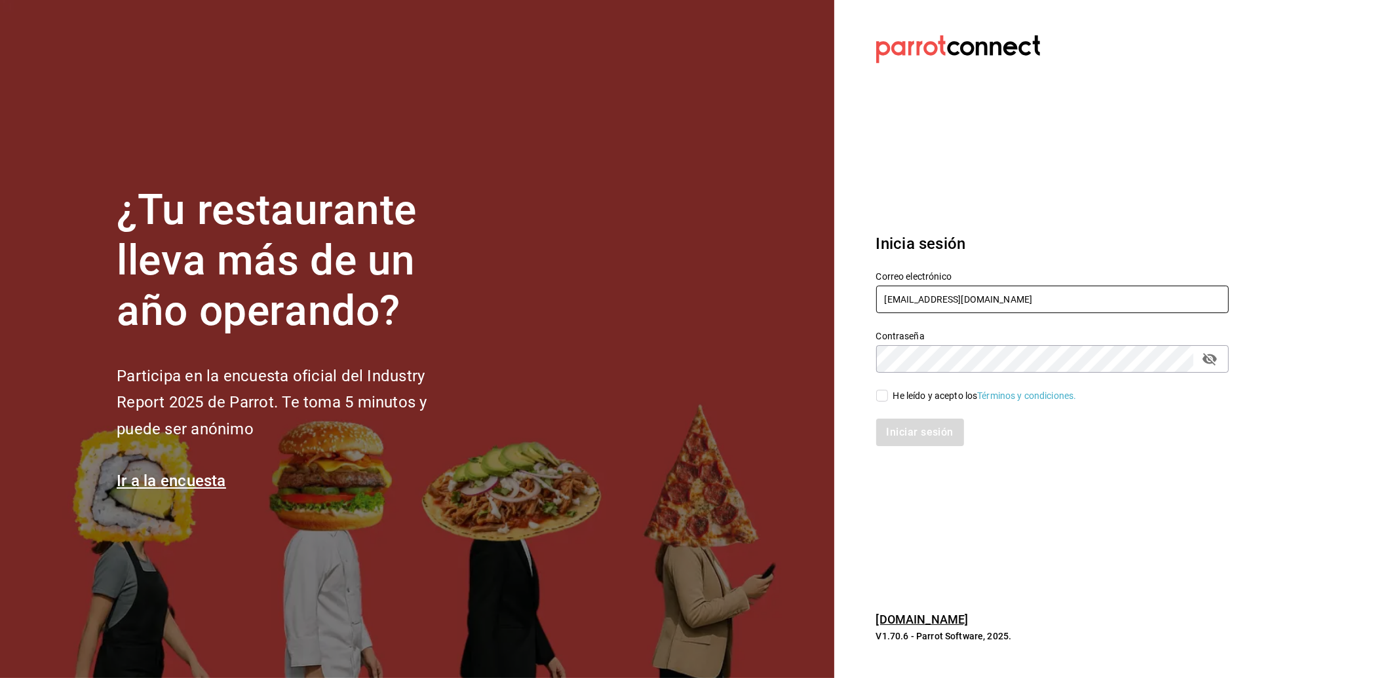
click at [952, 303] on input "[EMAIL_ADDRESS][DOMAIN_NAME]" at bounding box center [1052, 300] width 352 height 28
click at [980, 303] on input "multiuser@haz" at bounding box center [1052, 300] width 352 height 28
drag, startPoint x: 980, startPoint y: 303, endPoint x: 826, endPoint y: 284, distance: 155.2
click at [826, 284] on div "¿Tu restaurante lleva más de un año operando? Participa en la encuesta oficial …" at bounding box center [695, 339] width 1390 height 678
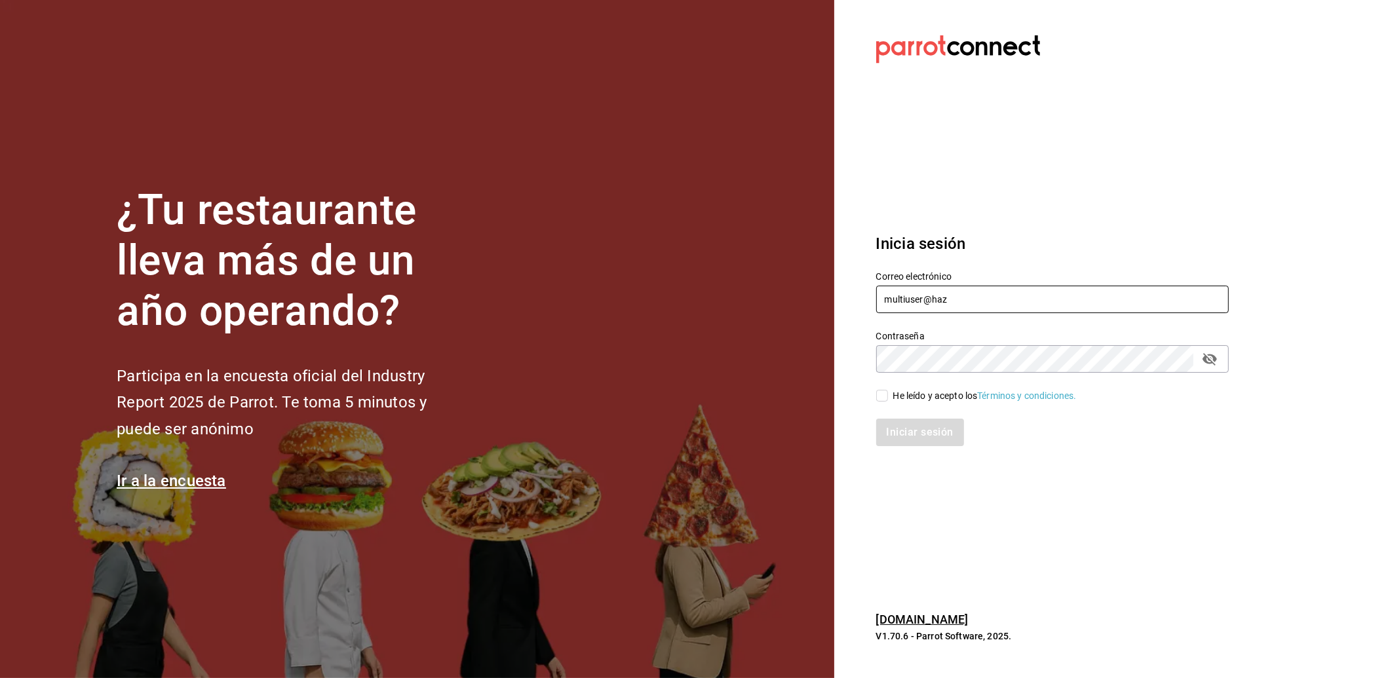
paste input "[EMAIL_ADDRESS][DOMAIN_NAME]"
type input "[EMAIL_ADDRESS][DOMAIN_NAME]"
click at [915, 392] on div "He leído y acepto los Términos y condiciones." at bounding box center [984, 396] width 183 height 14
click at [888, 392] on input "He leído y acepto los Términos y condiciones." at bounding box center [882, 396] width 12 height 12
checkbox input "true"
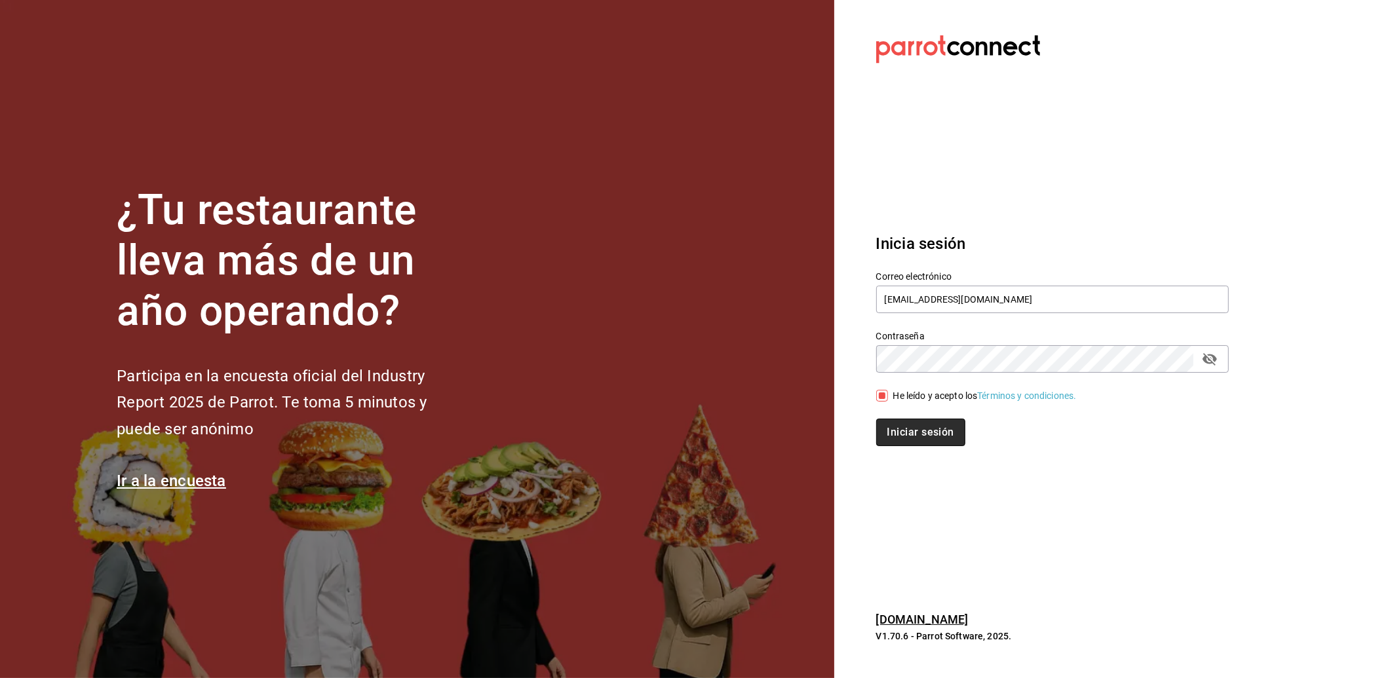
click at [908, 430] on button "Iniciar sesión" at bounding box center [920, 433] width 89 height 28
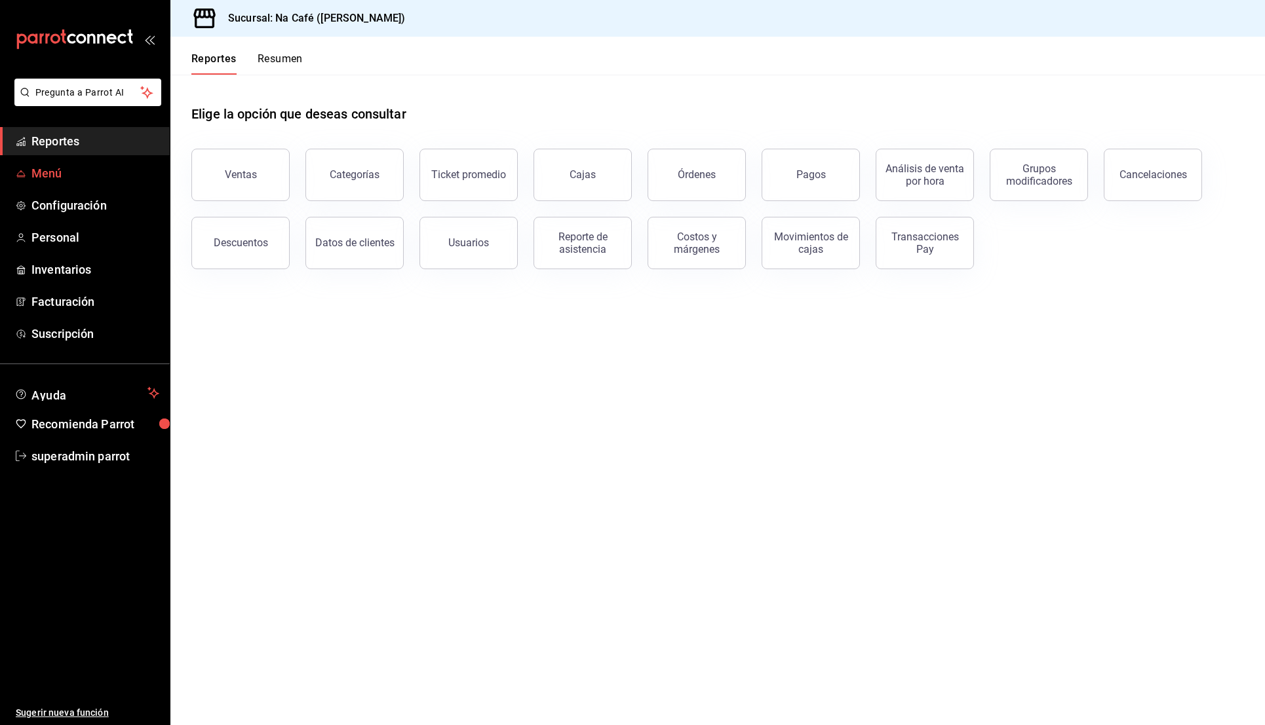
click at [29, 161] on link "Menú" at bounding box center [85, 173] width 170 height 28
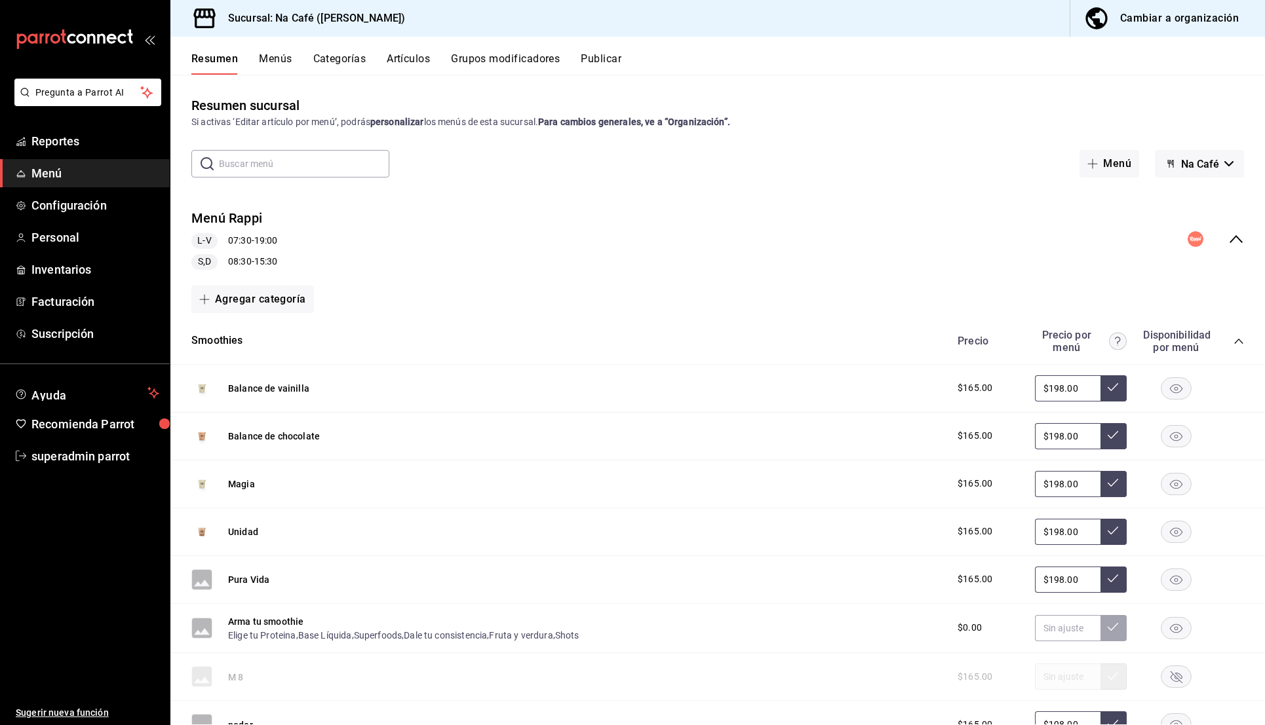
click at [1228, 233] on icon "collapse-menu-row" at bounding box center [1236, 239] width 16 height 16
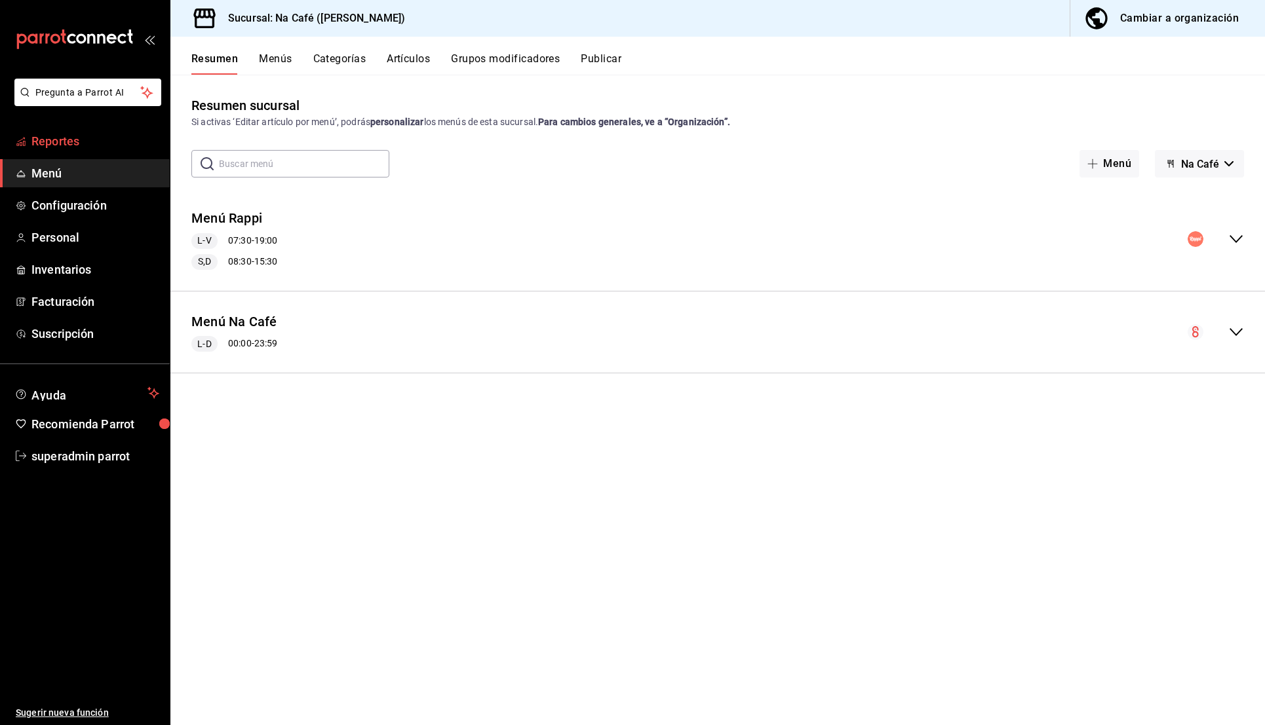
click at [75, 133] on span "Reportes" at bounding box center [95, 141] width 128 height 18
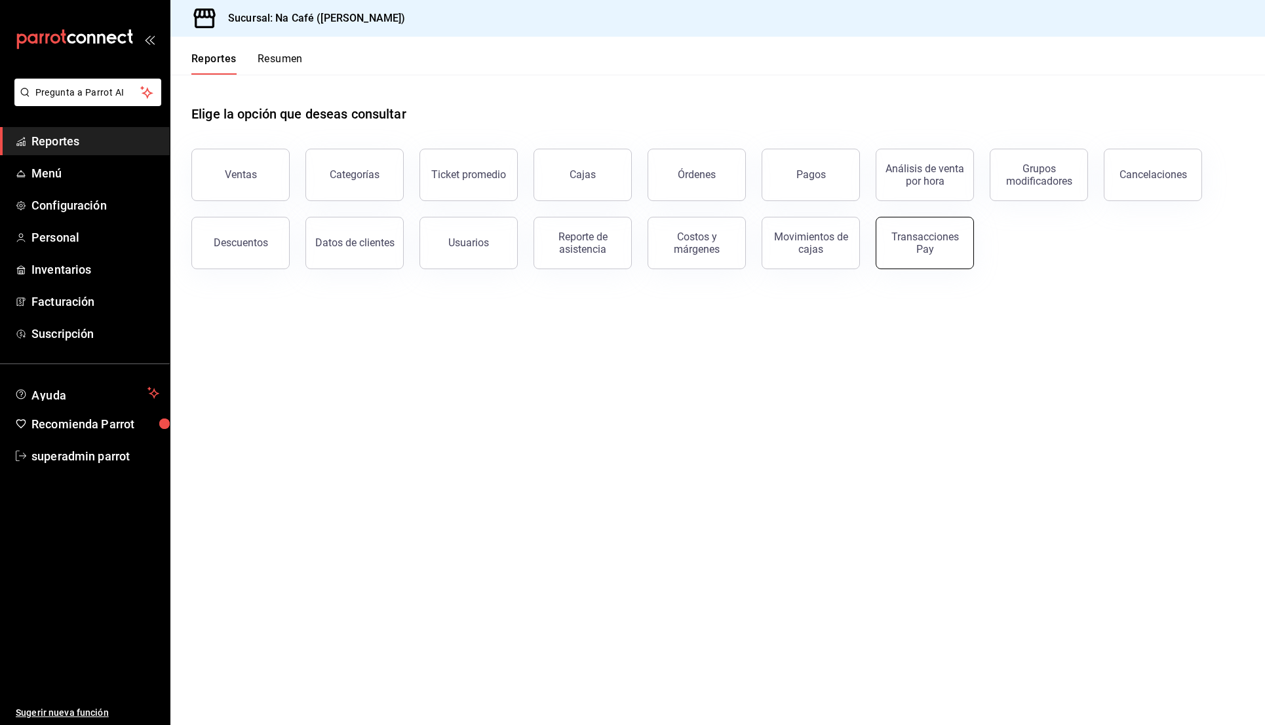
click at [921, 263] on button "Transacciones Pay" at bounding box center [924, 243] width 98 height 52
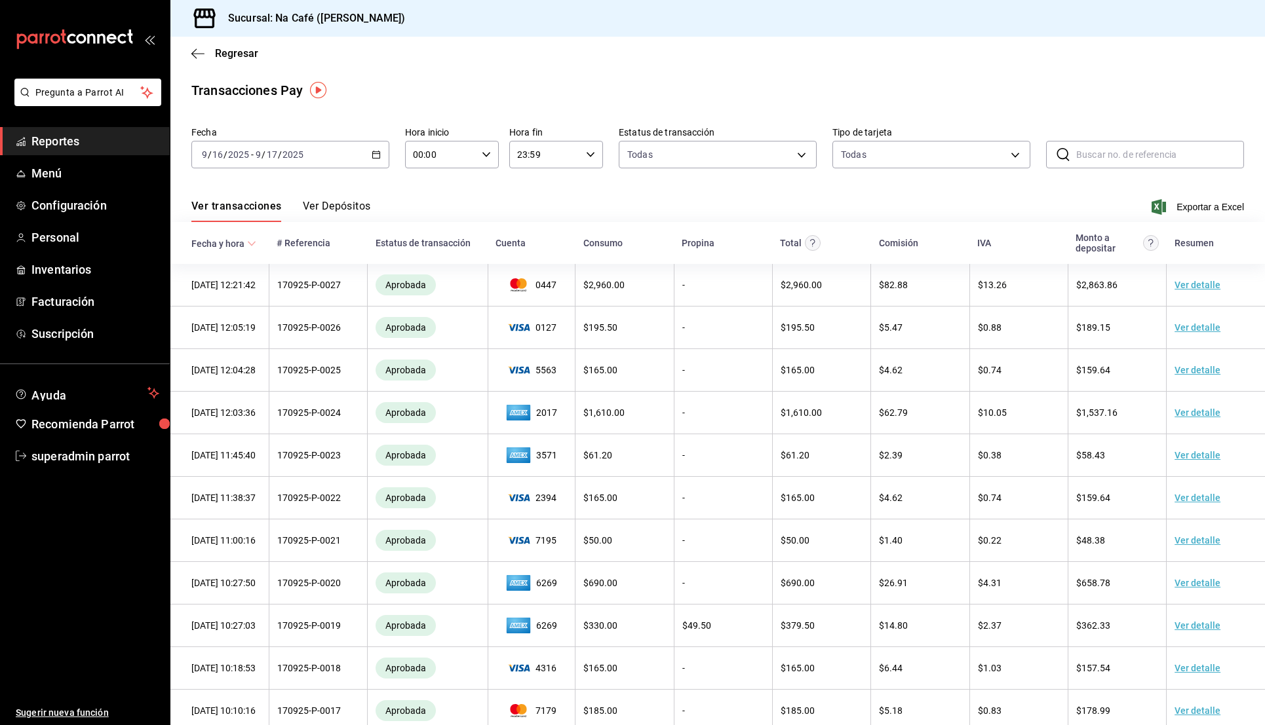
click at [375, 156] on icon "button" at bounding box center [375, 154] width 9 height 9
click at [273, 343] on span "Rango de fechas" at bounding box center [253, 342] width 102 height 14
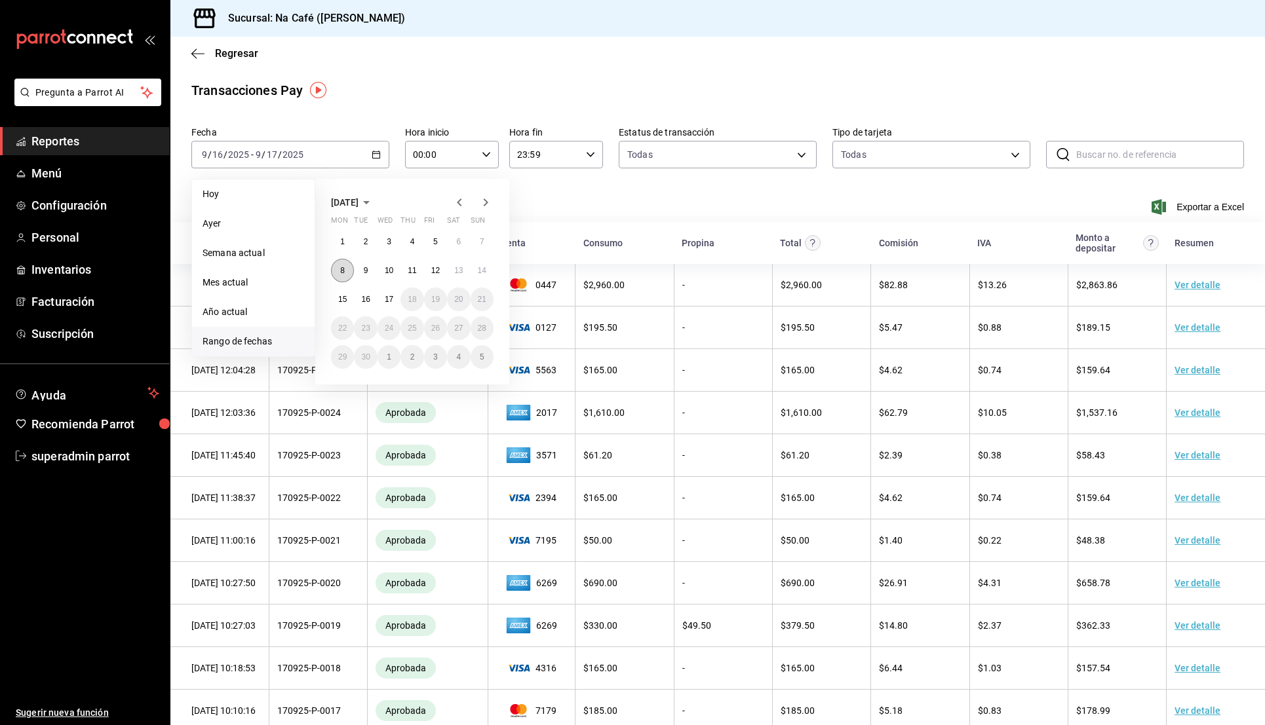
click at [346, 263] on button "8" at bounding box center [342, 271] width 23 height 24
click at [381, 298] on button "17" at bounding box center [388, 300] width 23 height 24
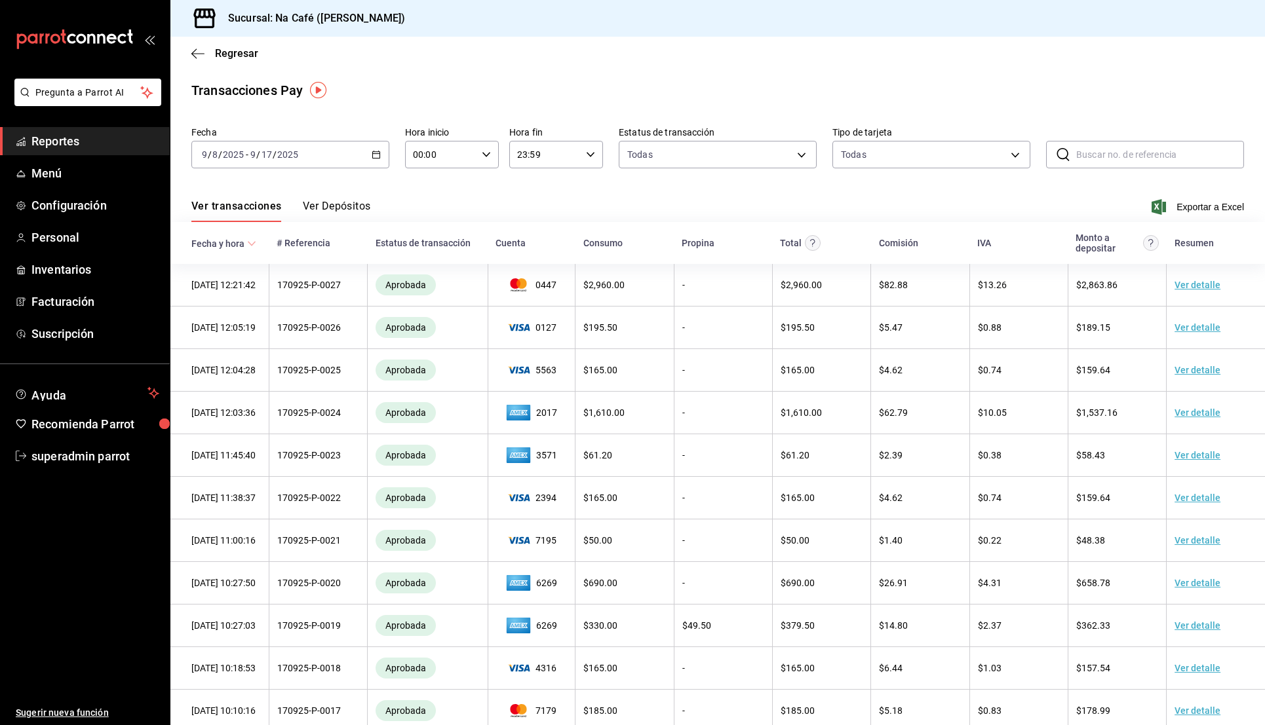
click at [333, 198] on div "Ver transacciones Ver Depósitos Exportar a Excel" at bounding box center [717, 203] width 1052 height 38
click at [341, 204] on button "Ver Depósitos" at bounding box center [337, 211] width 68 height 22
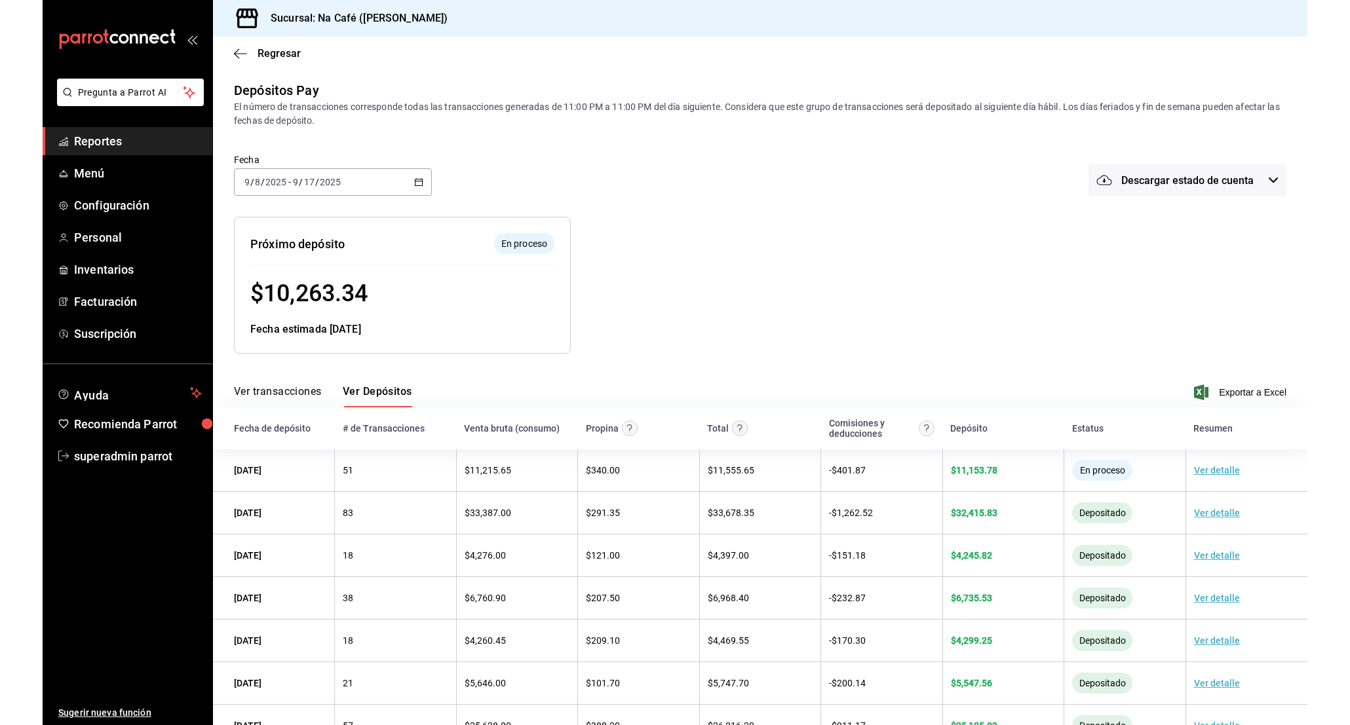
scroll to position [44, 0]
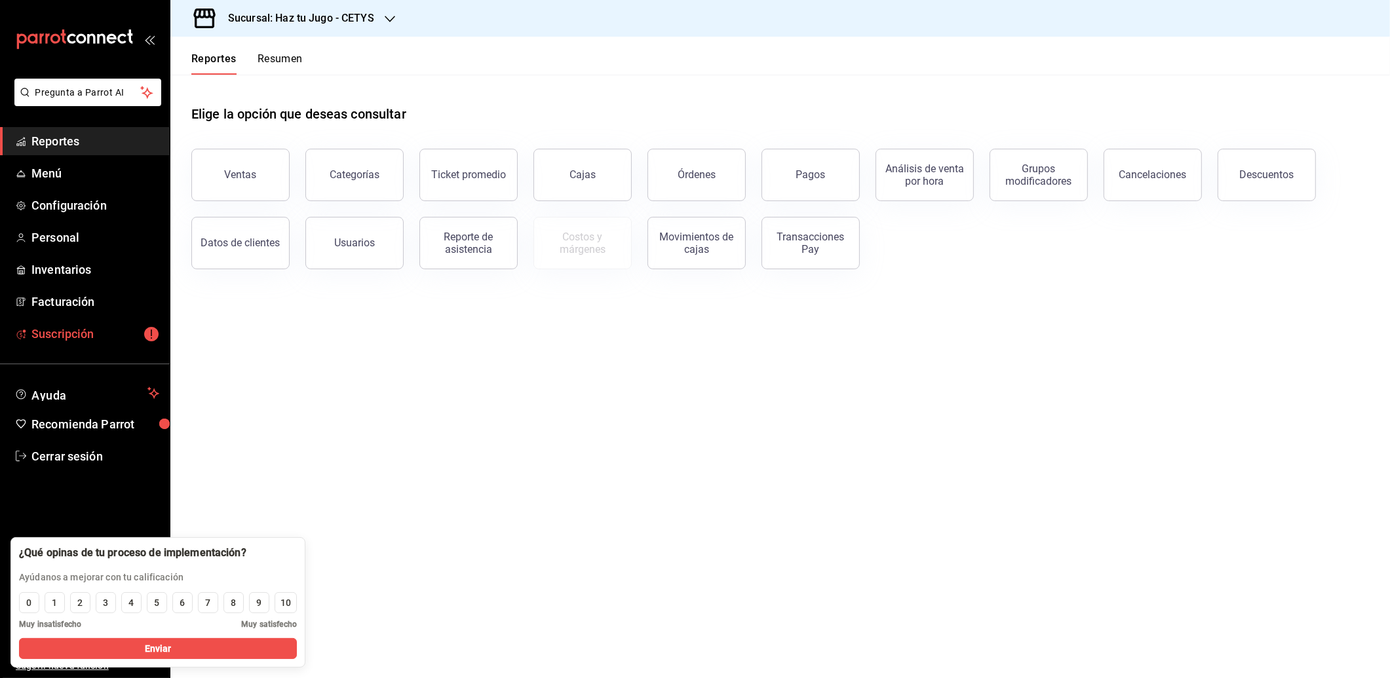
click at [94, 326] on span "Suscripción" at bounding box center [95, 334] width 128 height 18
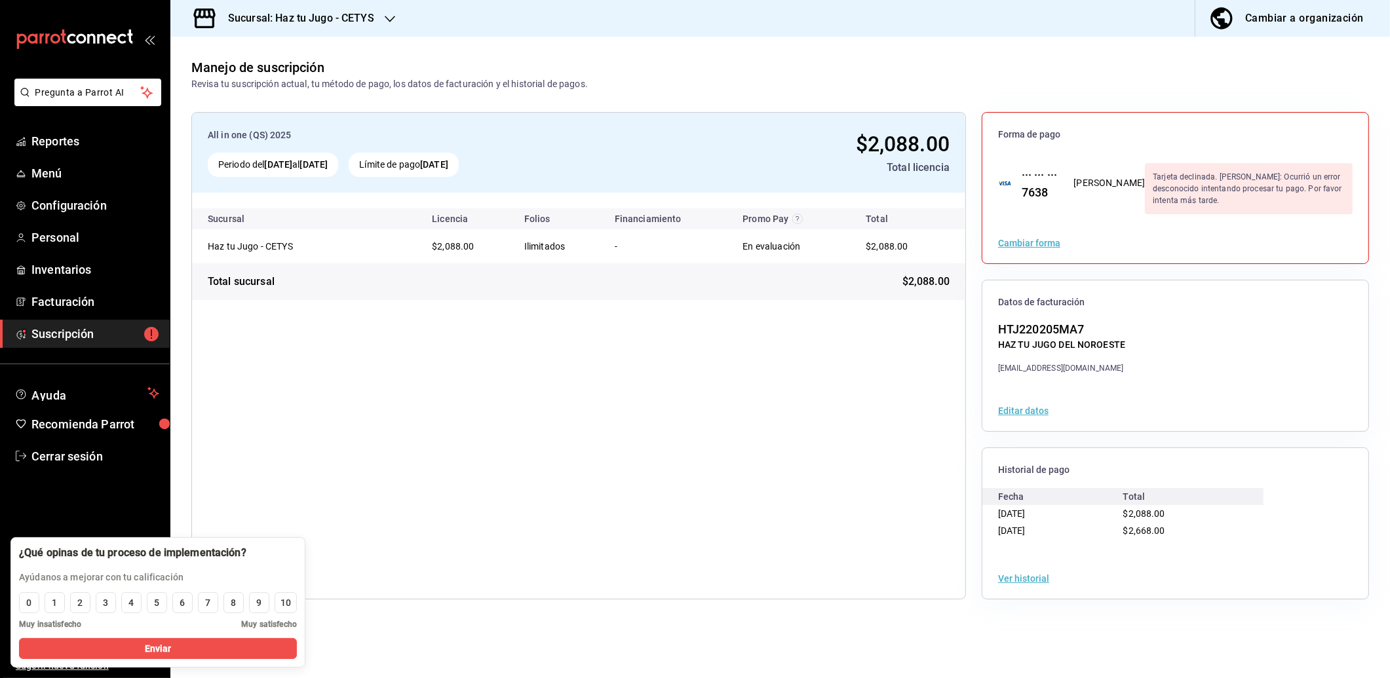
click at [352, 22] on h3 "Sucursal: Haz tu Jugo - CETYS" at bounding box center [296, 18] width 157 height 16
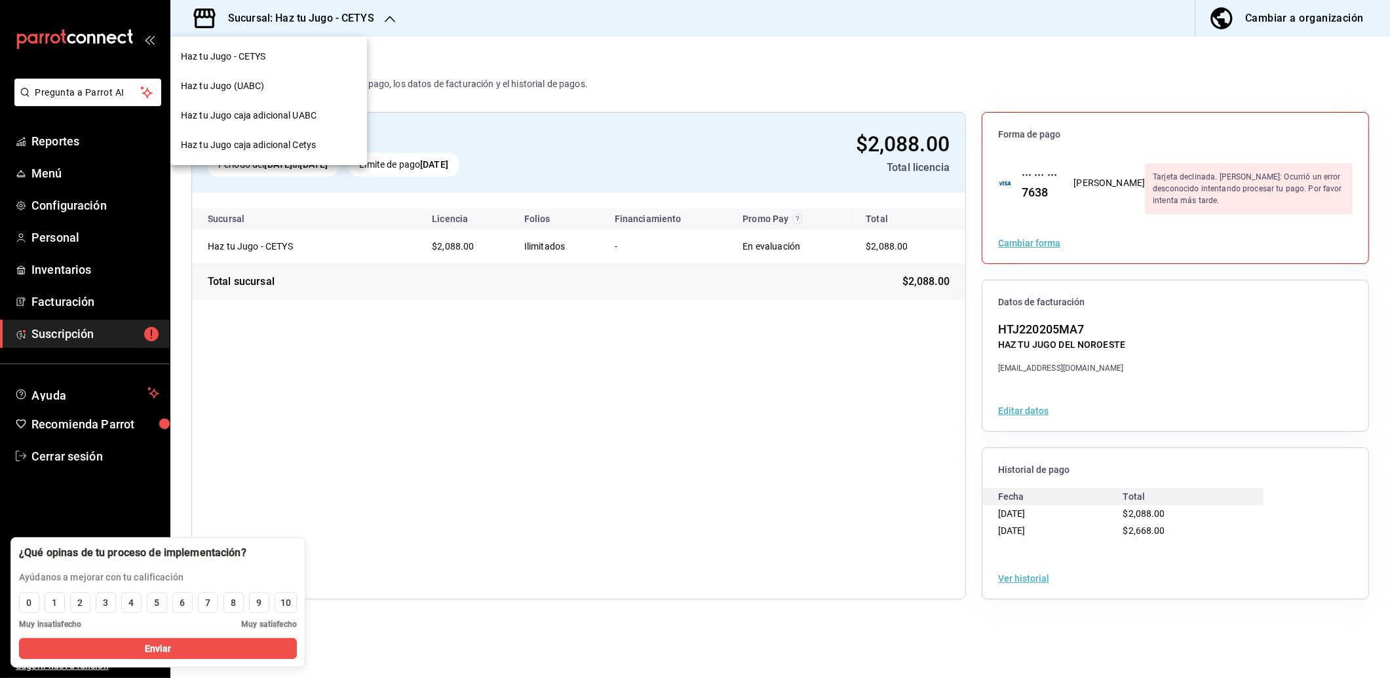
click at [276, 111] on span "Haz tu Jugo caja adicional UABC" at bounding box center [249, 116] width 136 height 14
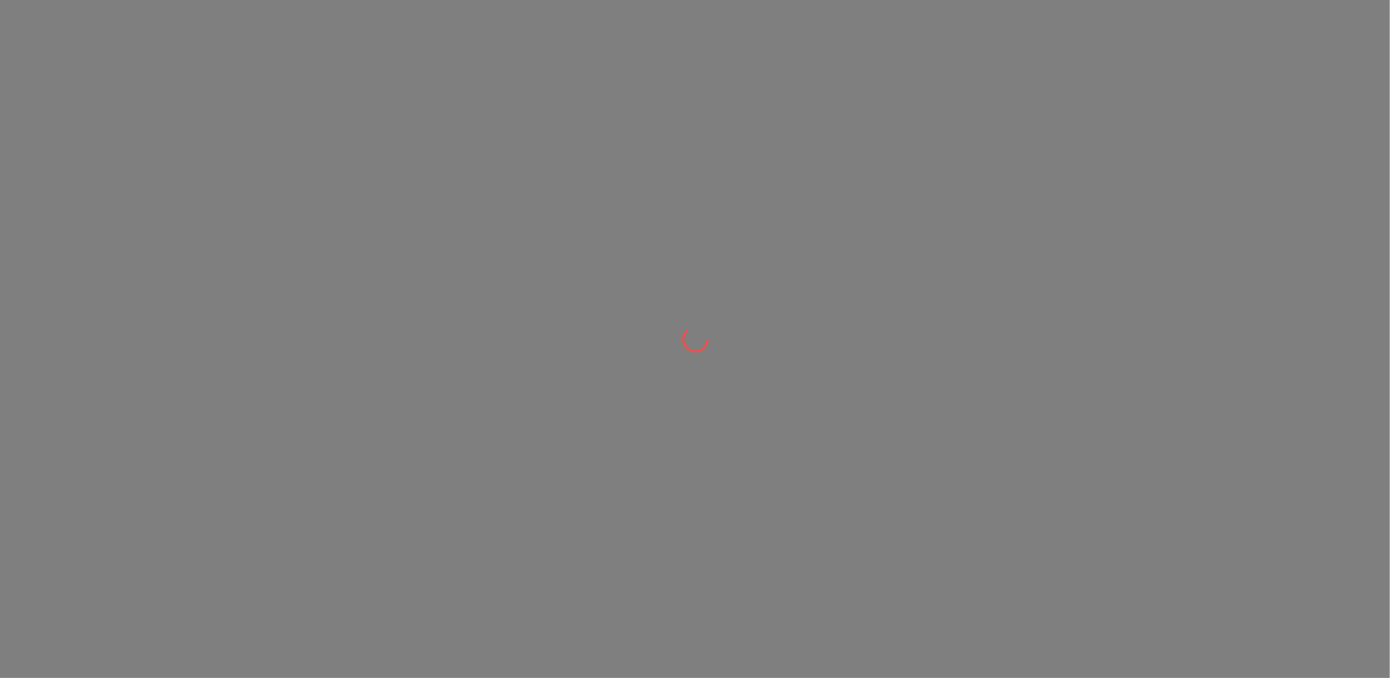
click at [276, 111] on div at bounding box center [695, 339] width 1390 height 678
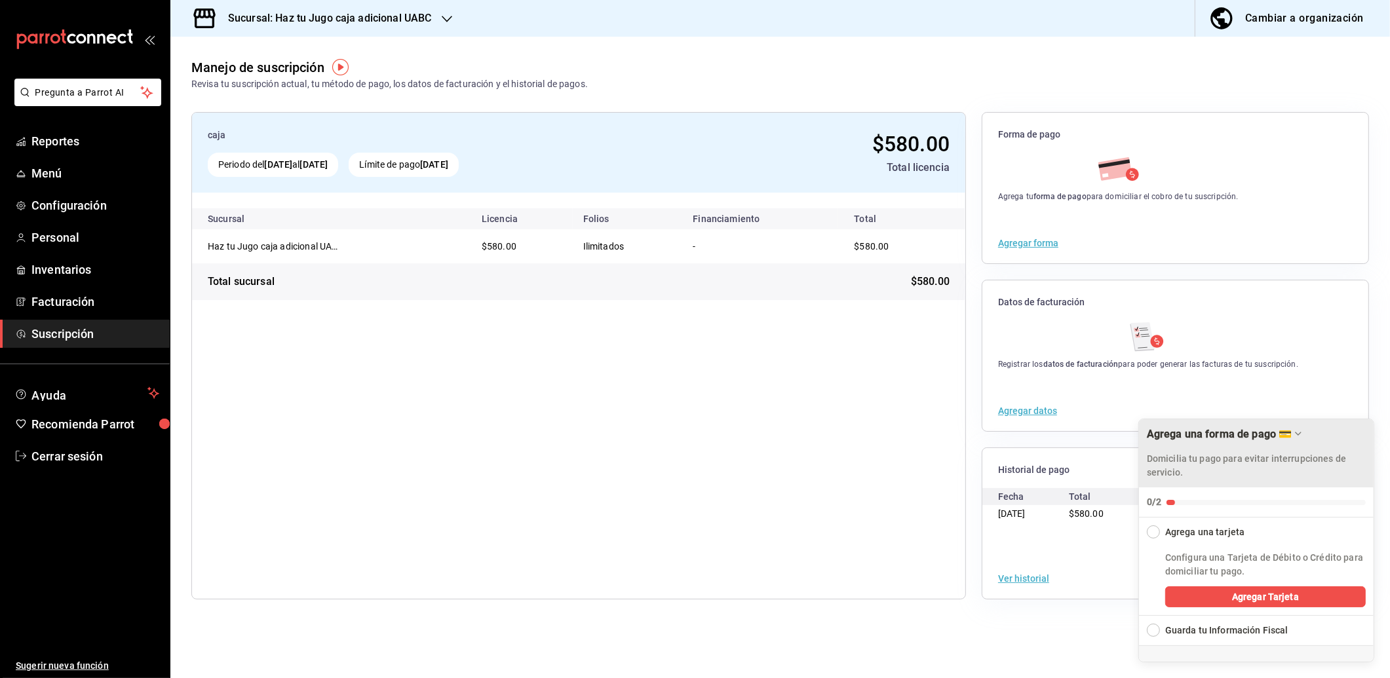
click at [1286, 432] on div "Agrega una forma de pago 💳" at bounding box center [1219, 434] width 145 height 12
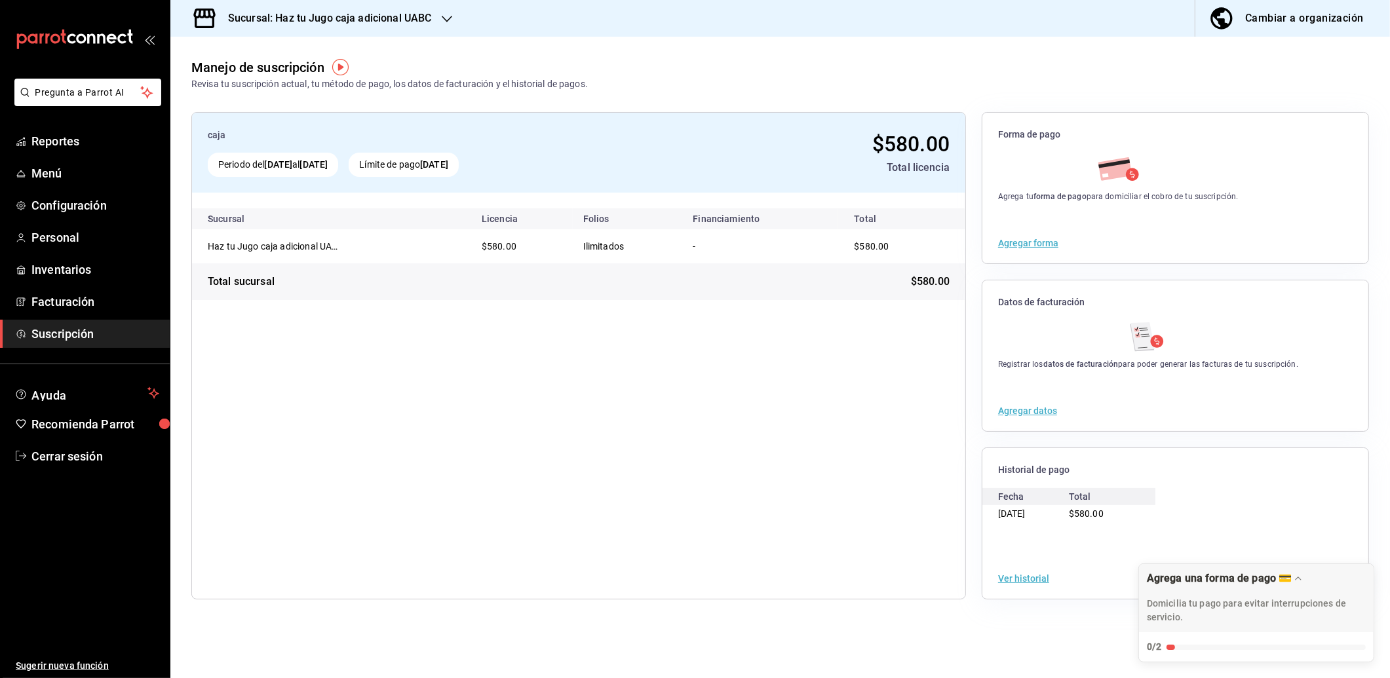
click at [442, 24] on div at bounding box center [447, 19] width 10 height 14
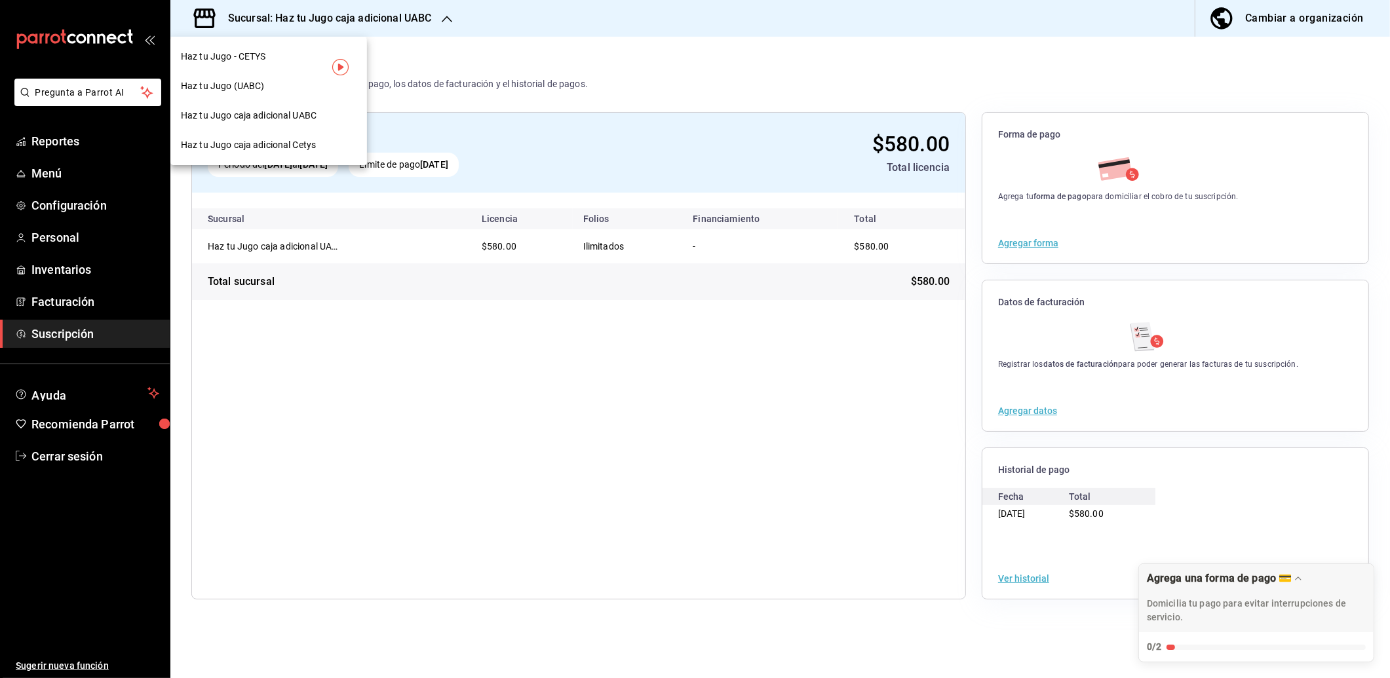
click at [691, 108] on div at bounding box center [695, 339] width 1390 height 678
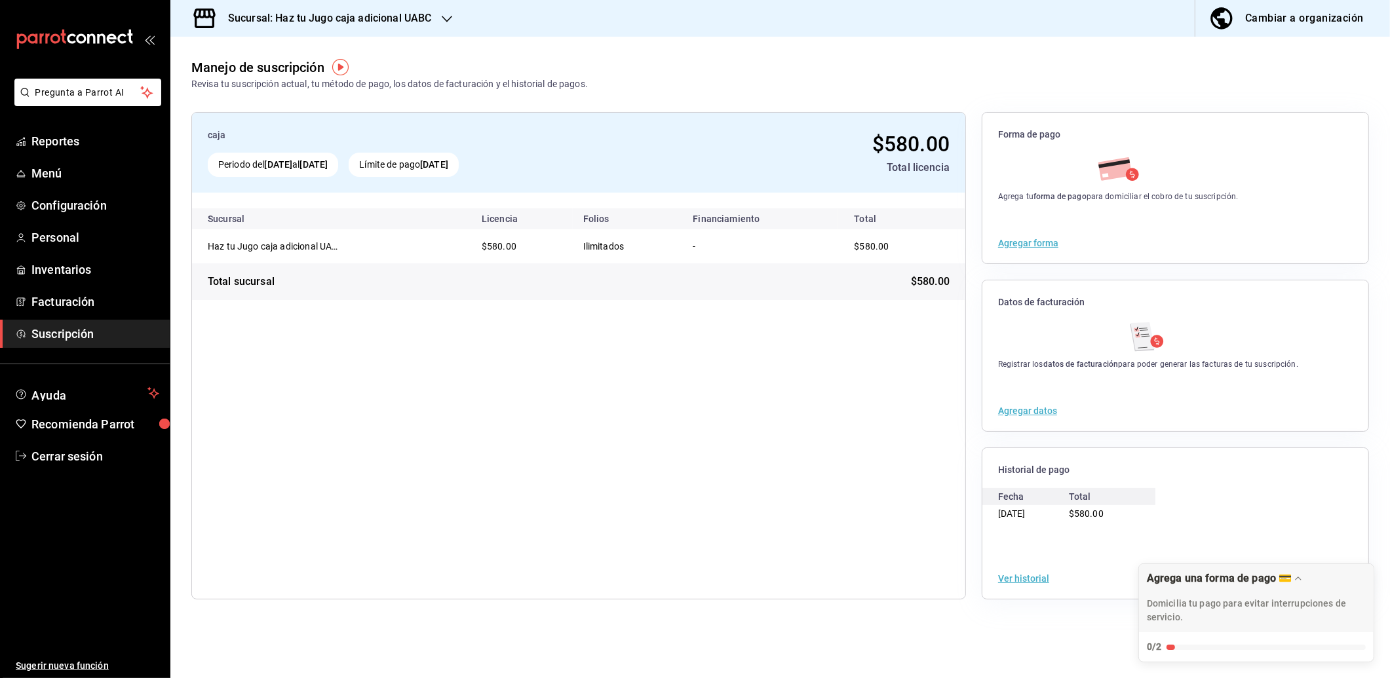
click at [416, 19] on h3 "Sucursal: Haz tu Jugo caja adicional UABC" at bounding box center [325, 18] width 214 height 16
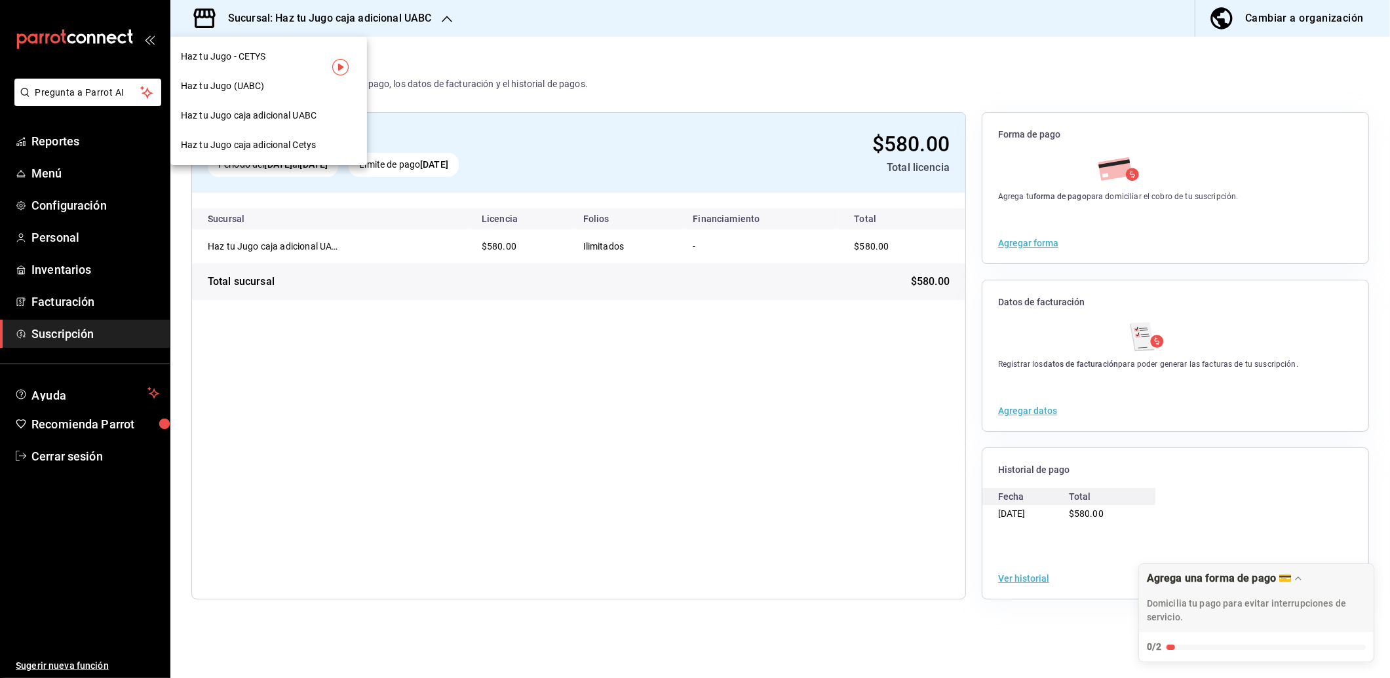
click at [235, 54] on span "Haz tu Jugo - CETYS" at bounding box center [223, 57] width 85 height 14
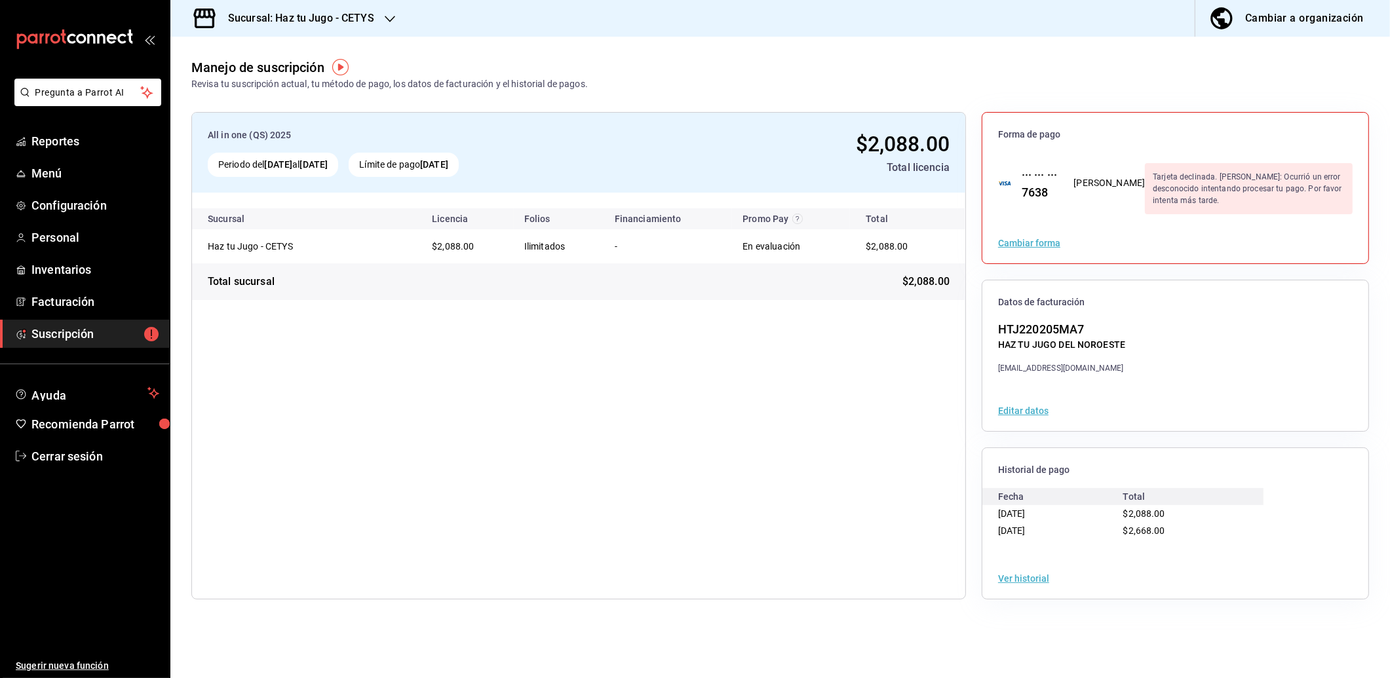
click at [389, 14] on icon "button" at bounding box center [390, 19] width 10 height 10
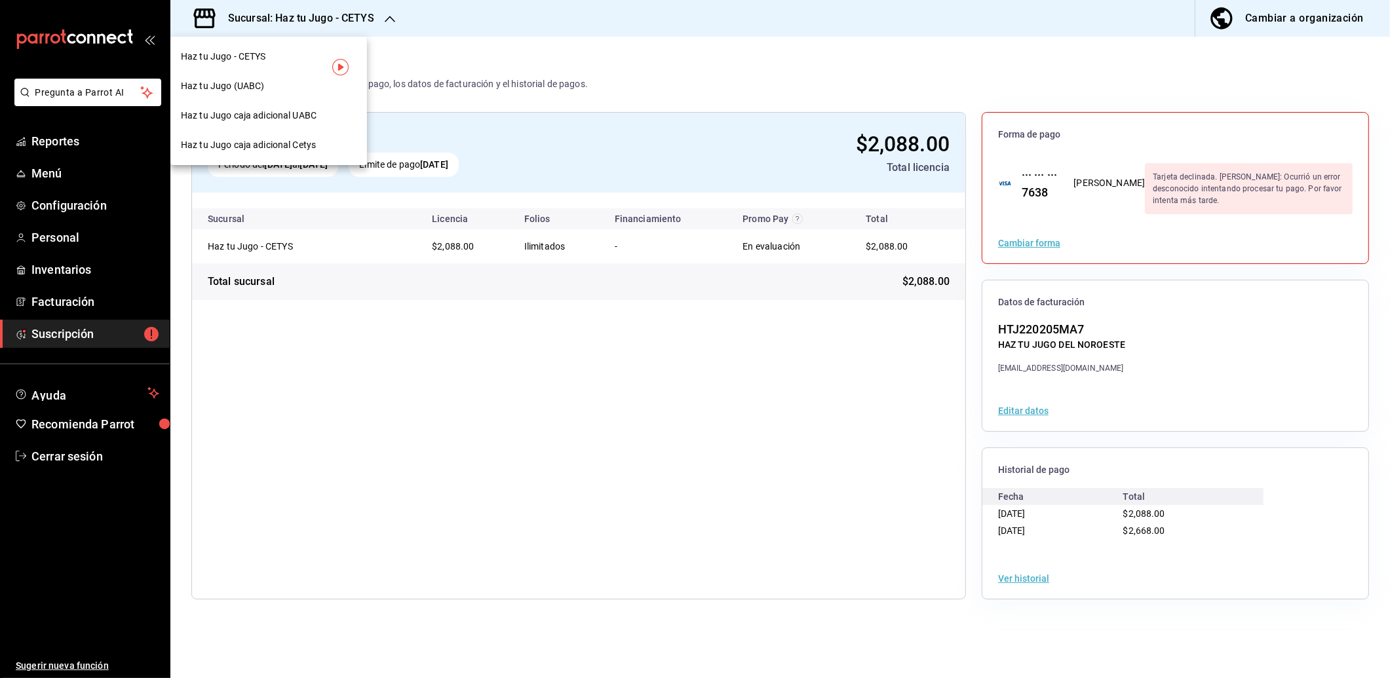
click at [206, 85] on span "Haz tu Jugo (UABC)" at bounding box center [222, 86] width 83 height 14
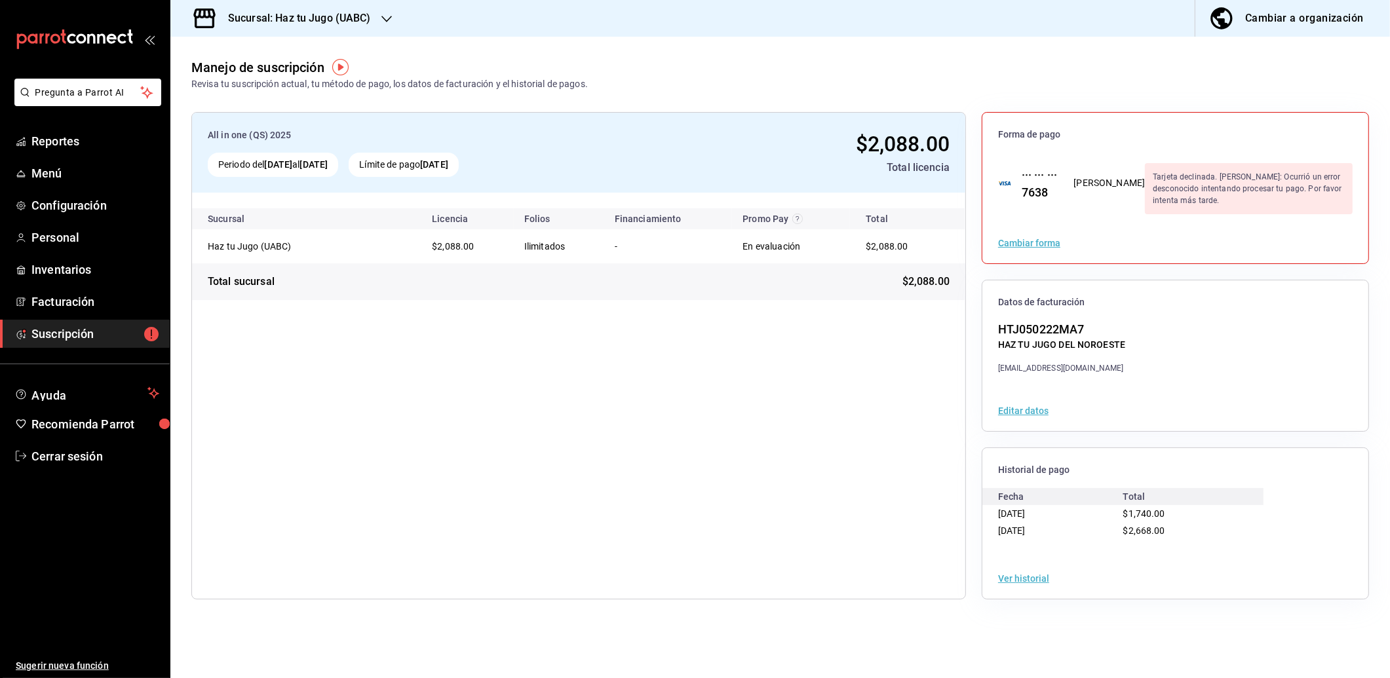
click at [368, 20] on h3 "Sucursal: Haz tu Jugo (UABC)" at bounding box center [294, 18] width 153 height 16
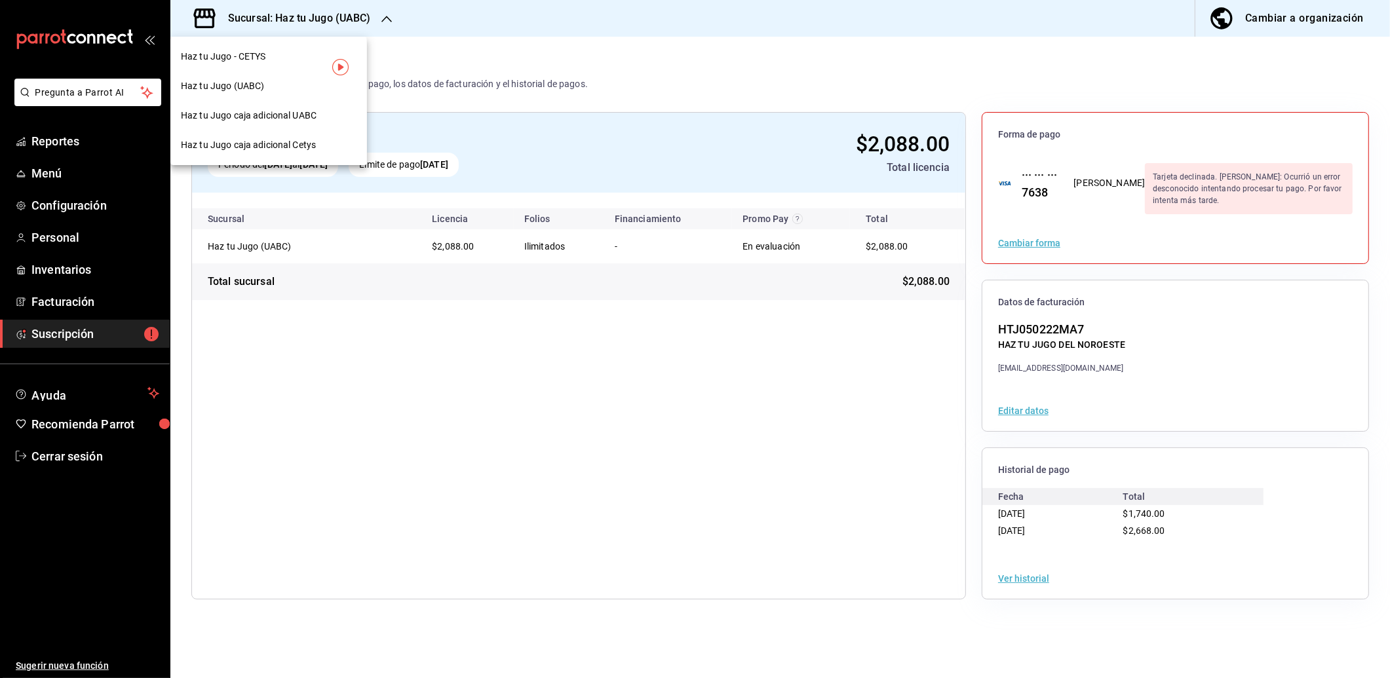
click at [1019, 579] on div at bounding box center [695, 339] width 1390 height 678
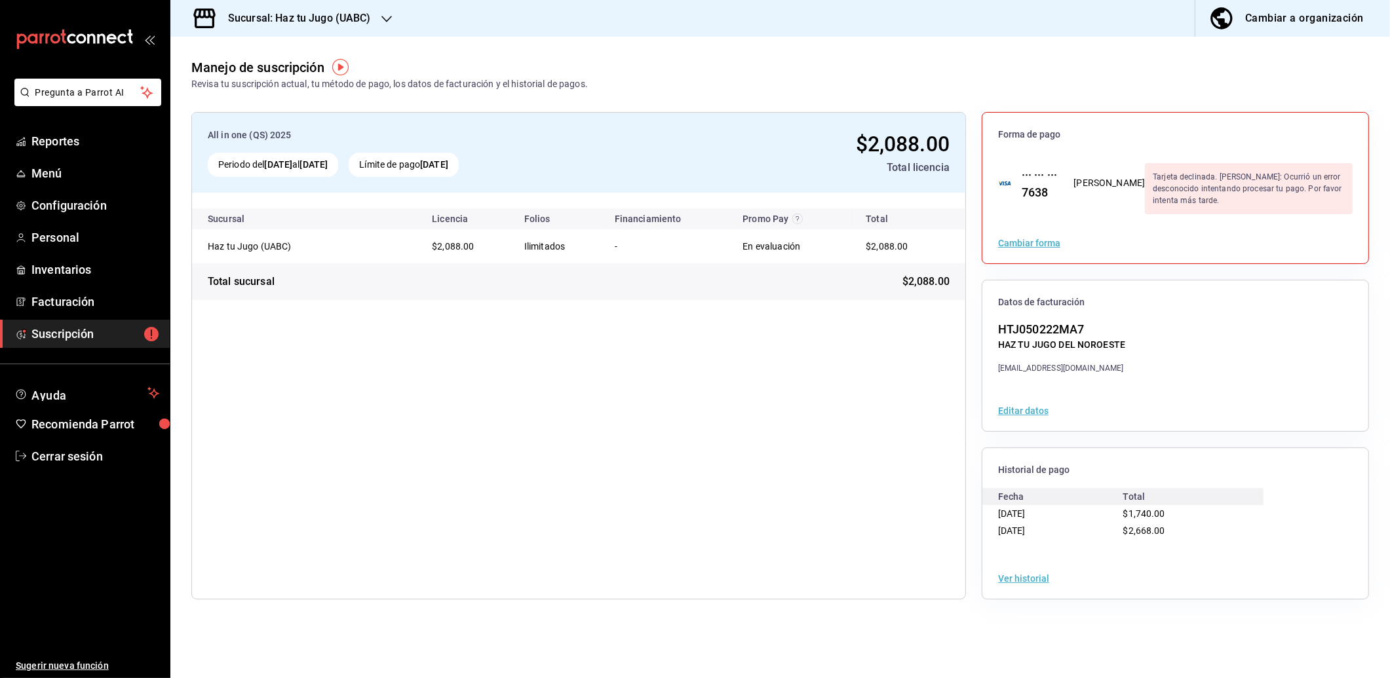
click at [1014, 579] on button "Ver historial" at bounding box center [1023, 578] width 51 height 9
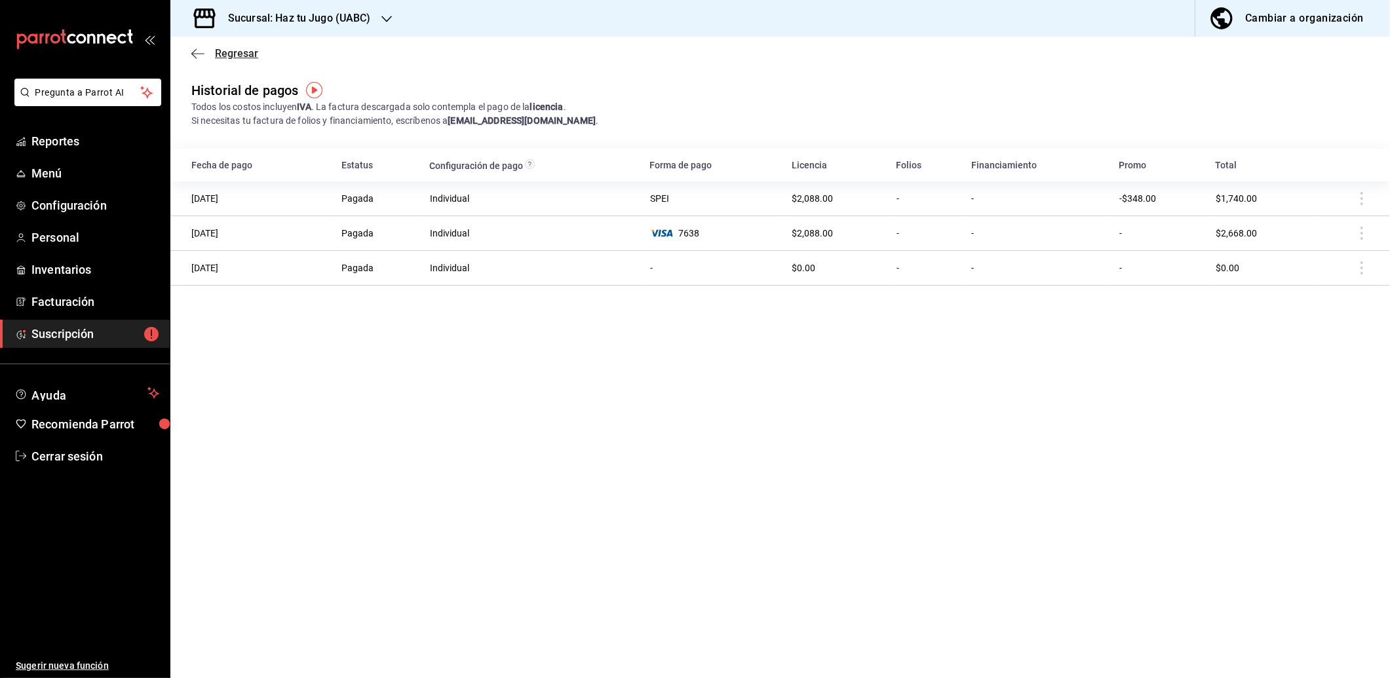
click at [202, 47] on span "Regresar" at bounding box center [224, 53] width 67 height 12
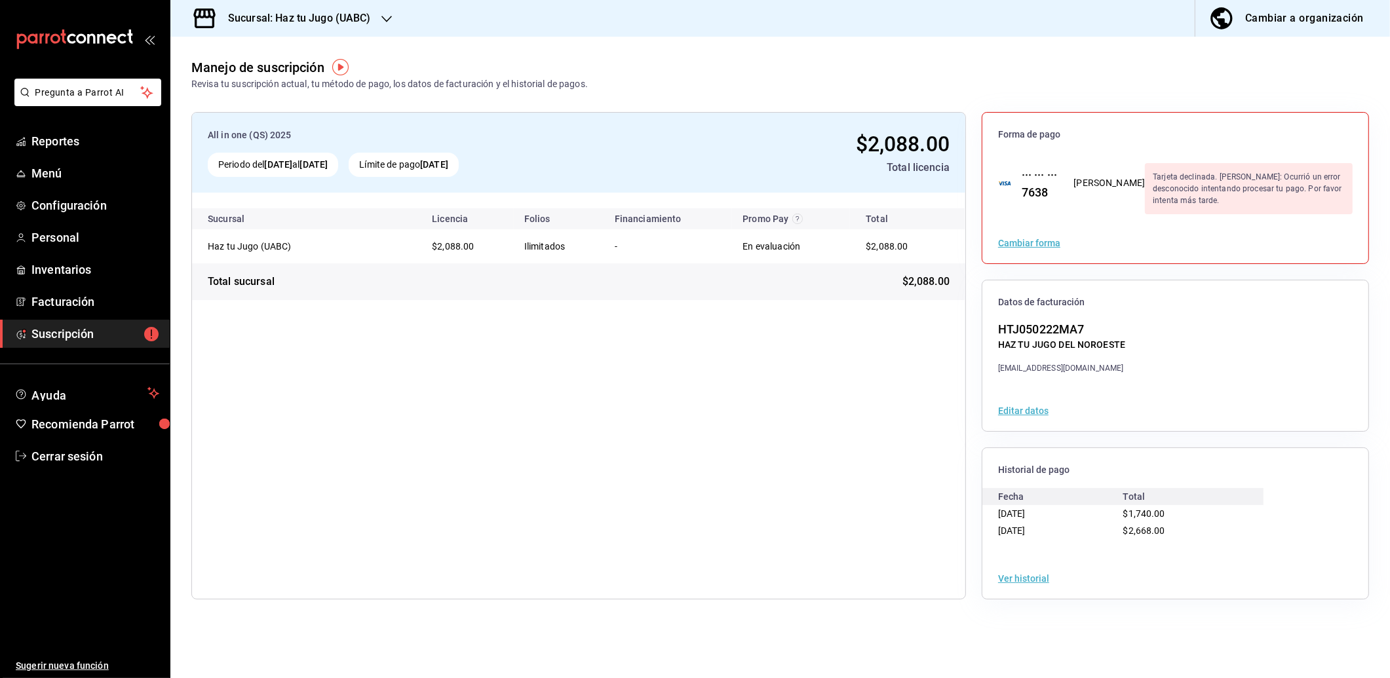
click at [312, 234] on td "Haz tu Jugo (UABC)" at bounding box center [306, 246] width 229 height 34
click at [309, 244] on div "Haz tu Jugo (UABC)" at bounding box center [273, 246] width 131 height 13
click at [357, 10] on h3 "Sucursal: Haz tu Jugo (UABC)" at bounding box center [294, 18] width 153 height 16
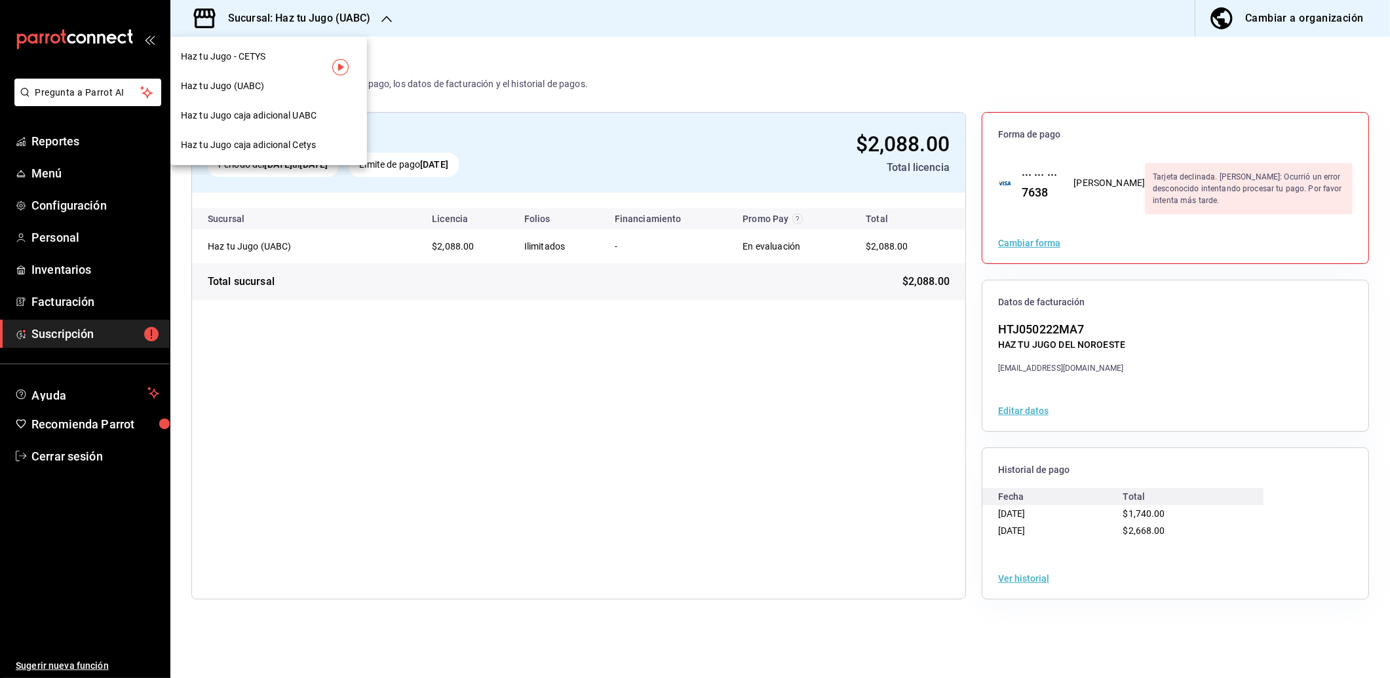
click at [253, 73] on div "Haz tu Jugo (UABC)" at bounding box center [268, 85] width 197 height 29
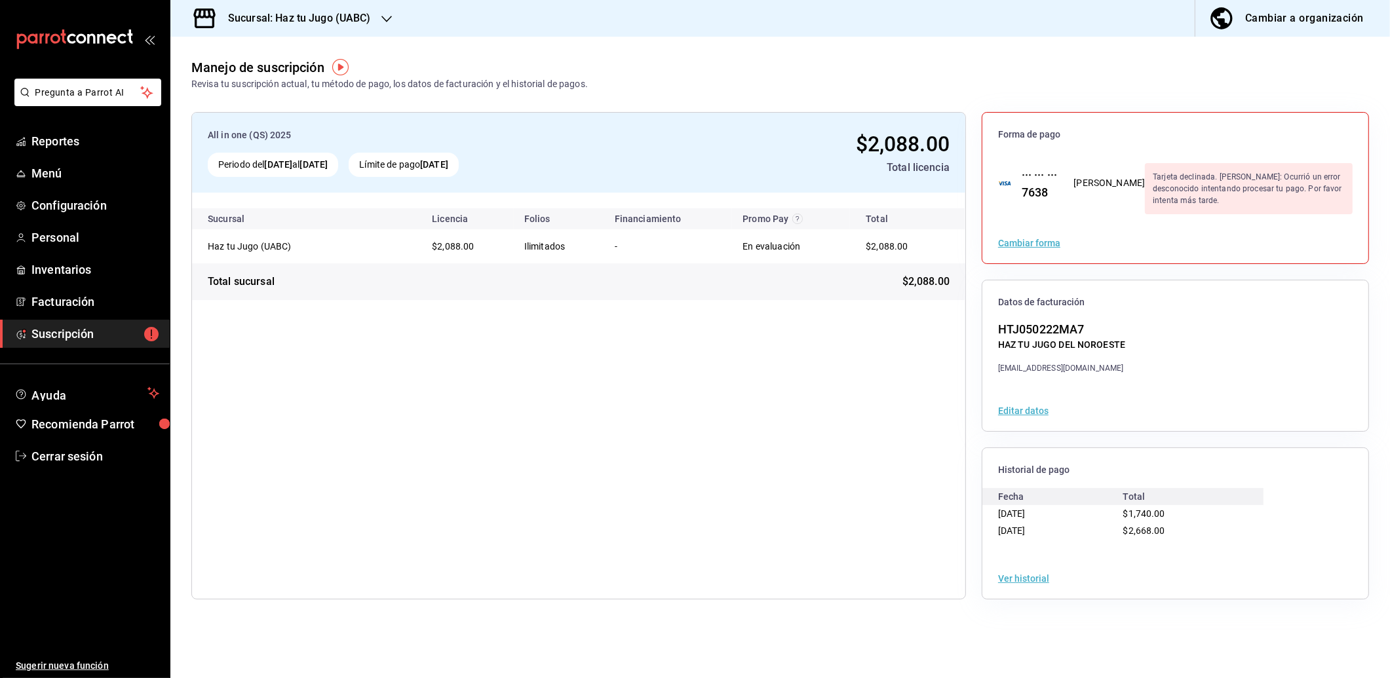
click at [286, 9] on div "Sucursal: Haz tu Jugo (UABC)" at bounding box center [289, 18] width 216 height 37
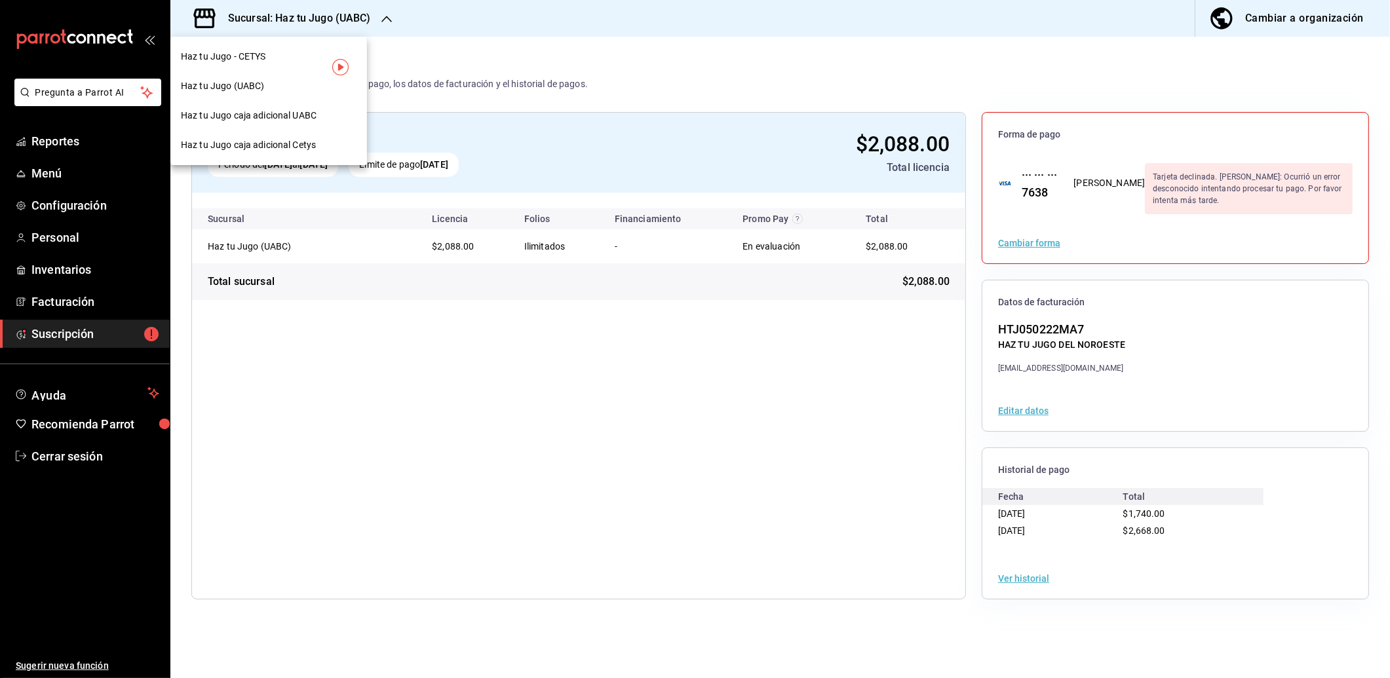
click at [214, 64] on div "Haz tu Jugo - CETYS" at bounding box center [268, 56] width 197 height 29
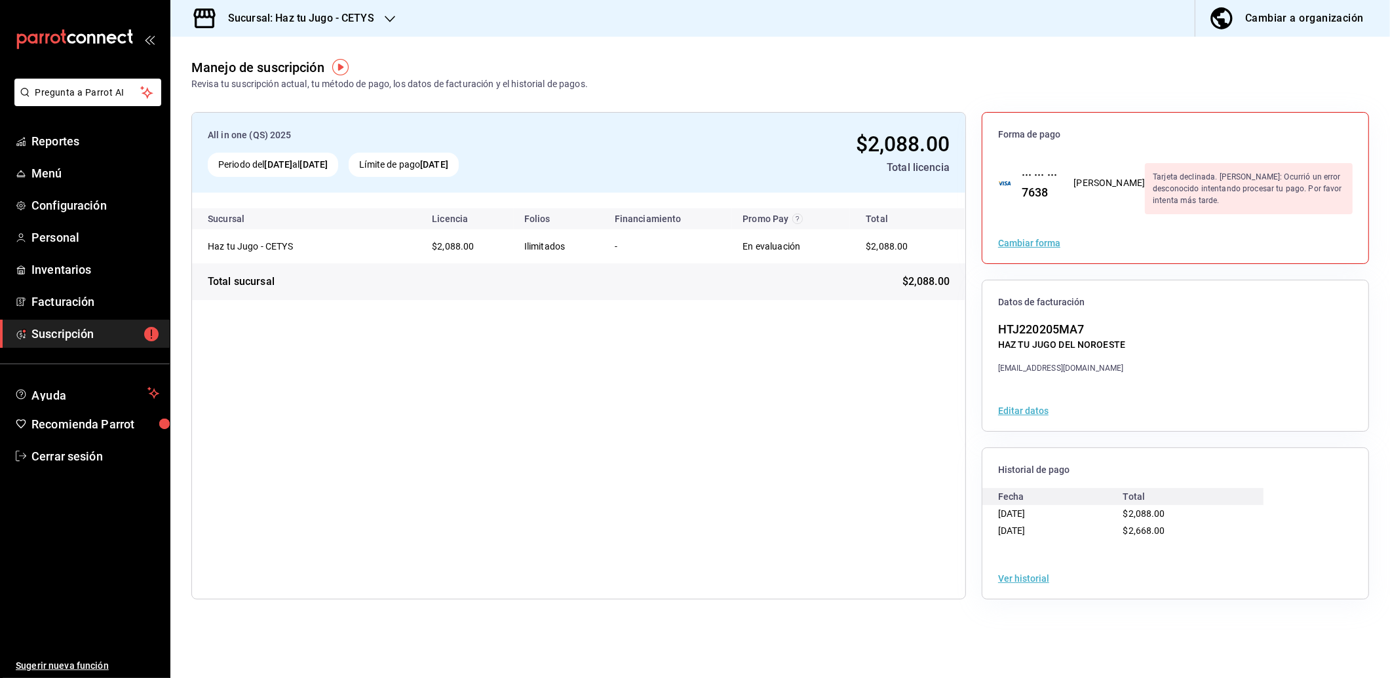
click at [324, 29] on div "Sucursal: Haz tu Jugo - CETYS" at bounding box center [290, 18] width 219 height 37
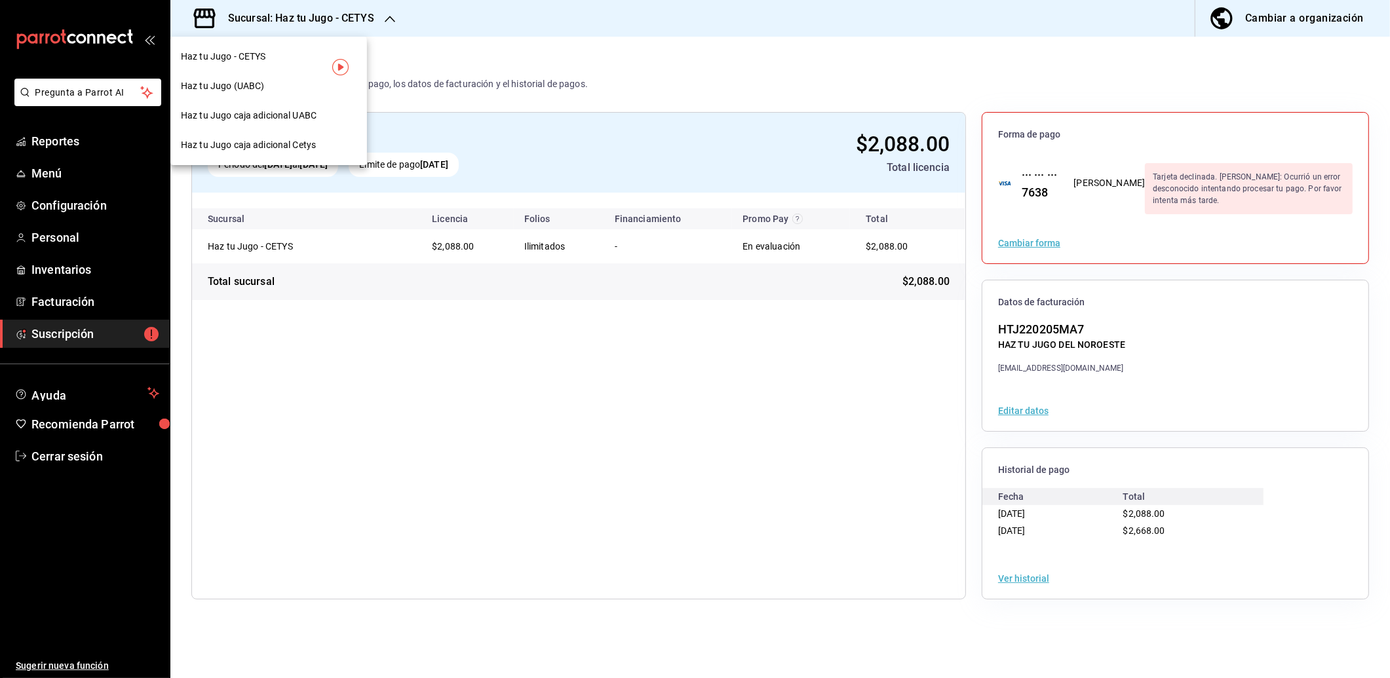
click at [256, 83] on span "Haz tu Jugo (UABC)" at bounding box center [222, 86] width 83 height 14
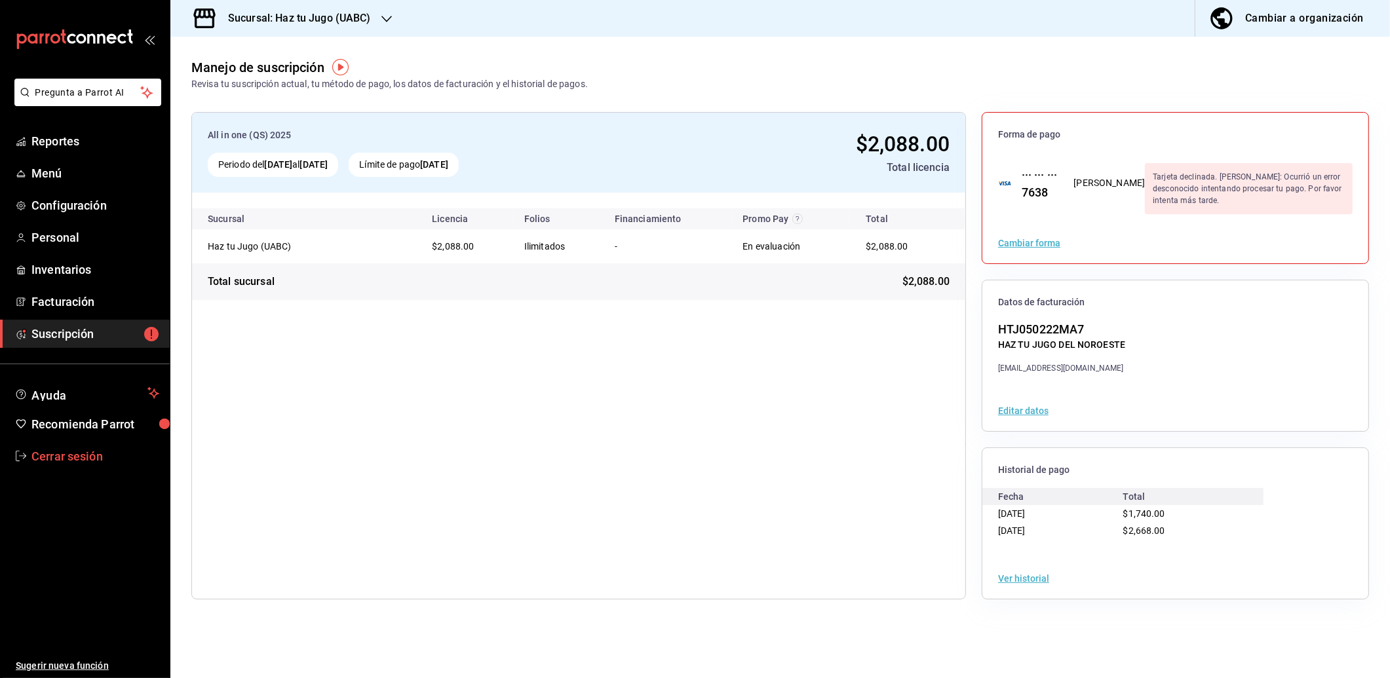
click at [64, 461] on span "Cerrar sesión" at bounding box center [95, 456] width 128 height 18
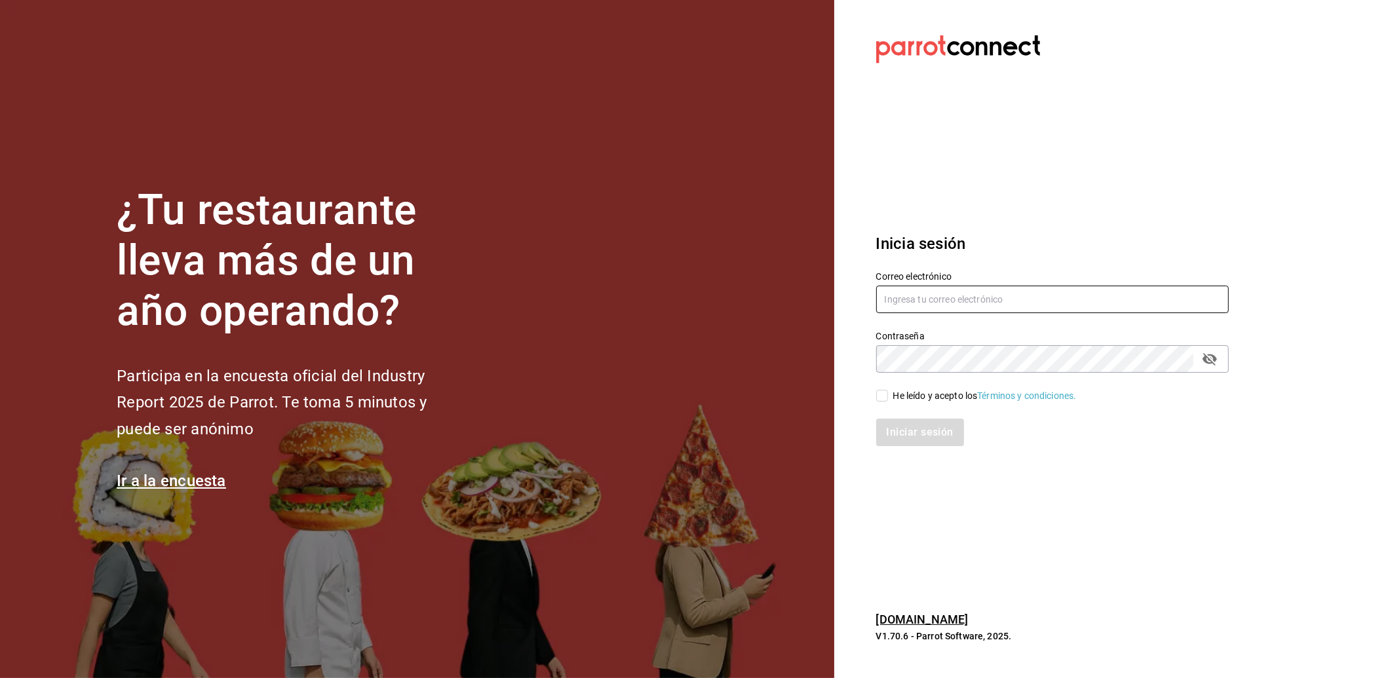
type input "[EMAIL_ADDRESS][DOMAIN_NAME]"
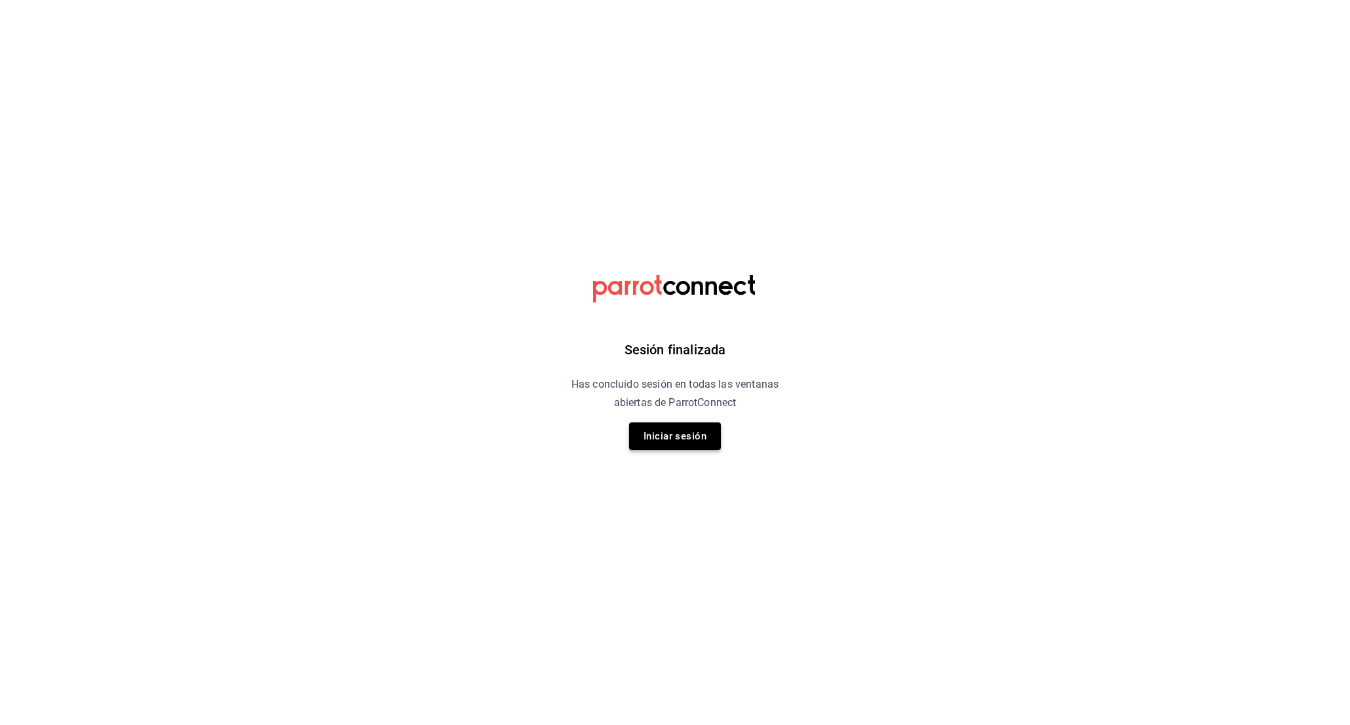
click at [689, 447] on button "Iniciar sesión" at bounding box center [675, 437] width 92 height 28
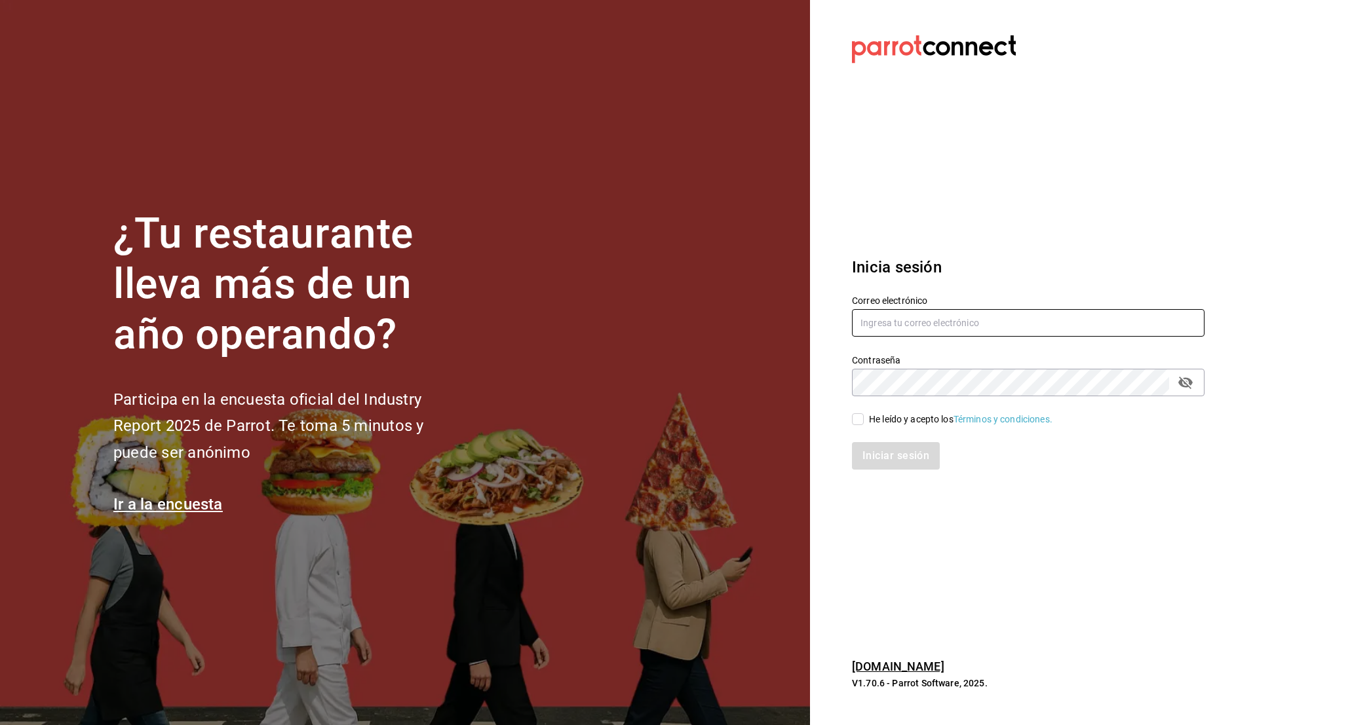
type input "[EMAIL_ADDRESS][DOMAIN_NAME]"
